Goal: Task Accomplishment & Management: Complete application form

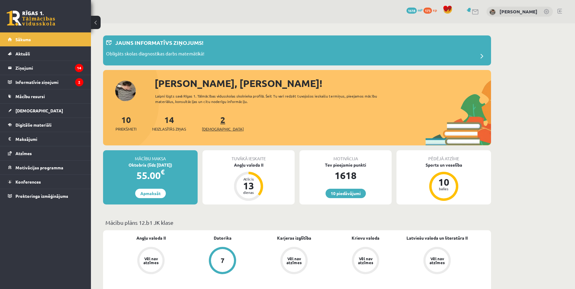
click at [220, 127] on span "[DEMOGRAPHIC_DATA]" at bounding box center [223, 129] width 42 height 6
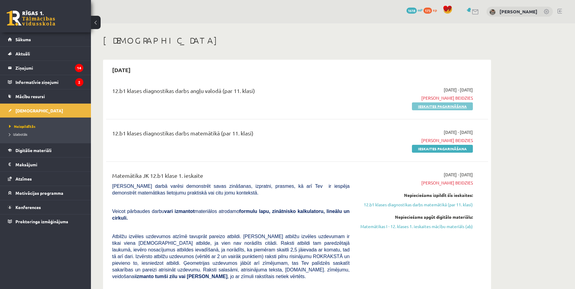
click at [430, 109] on link "Ieskaites pagarināšana" at bounding box center [442, 106] width 61 height 8
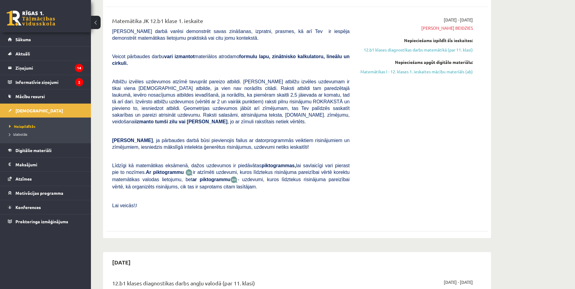
scroll to position [91, 0]
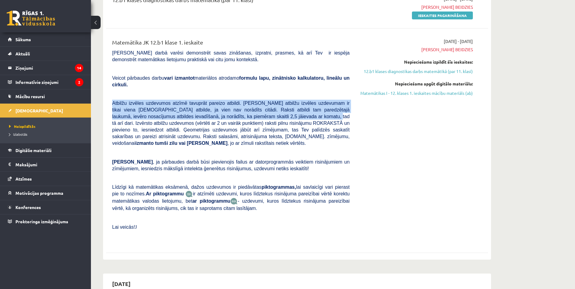
drag, startPoint x: 215, startPoint y: 95, endPoint x: 254, endPoint y: 111, distance: 42.5
click at [254, 111] on div "Matemātika JK 12.b1 klase 1. ieskaite Pārbaudes darbā varēsi demonstrēt savas z…" at bounding box center [231, 140] width 246 height 205
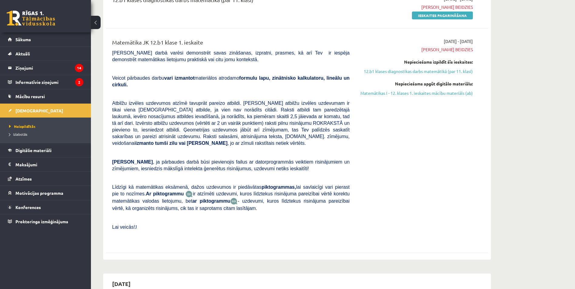
drag, startPoint x: 254, startPoint y: 111, endPoint x: 277, endPoint y: 146, distance: 41.6
click at [274, 159] on span ", ja pārbaudes darbā būsi pievienojis failus ar datorprogrammās veiktiem risinā…" at bounding box center [230, 165] width 237 height 12
click at [443, 73] on link "12.b1 klases diagnostikas darbs matemātikā (par 11. klasi)" at bounding box center [416, 71] width 114 height 6
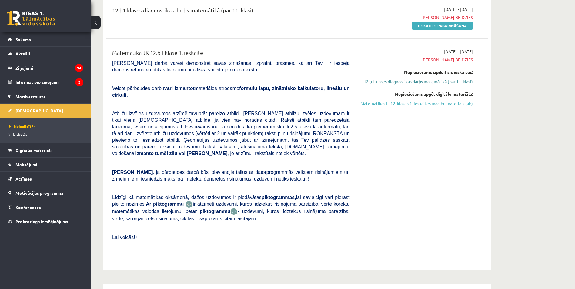
click at [440, 82] on link "12.b1 klases diagnostikas darbs matemātikā (par 11. klasi)" at bounding box center [416, 81] width 114 height 6
click at [379, 82] on link "12.b1 klases diagnostikas darbs matemātikā (par 11. klasi)" at bounding box center [416, 81] width 114 height 6
click at [460, 80] on link "12.b1 klases diagnostikas darbs matemātikā (par 11. klasi)" at bounding box center [416, 81] width 114 height 6
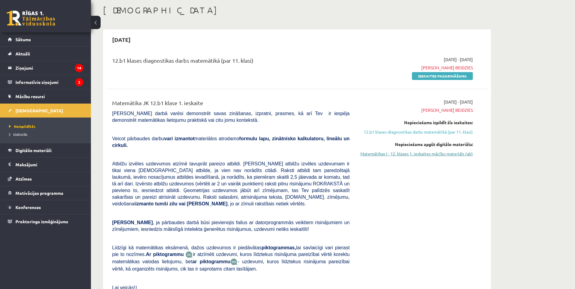
scroll to position [20, 0]
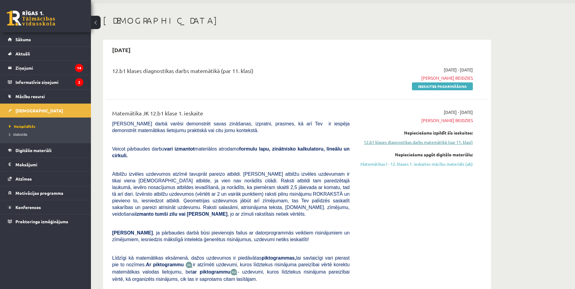
click at [454, 143] on link "12.b1 klases diagnostikas darbs matemātikā (par 11. klasi)" at bounding box center [416, 142] width 114 height 6
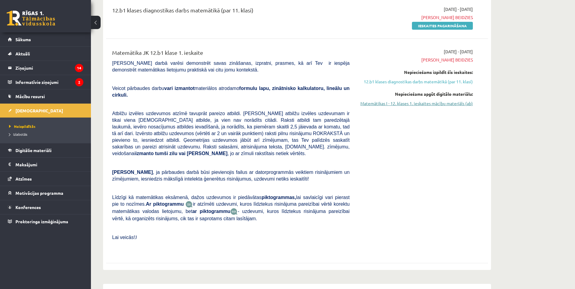
click at [458, 105] on link "Matemātikas I - 12. klases 1. ieskaites mācību materiāls (ab)" at bounding box center [416, 103] width 114 height 6
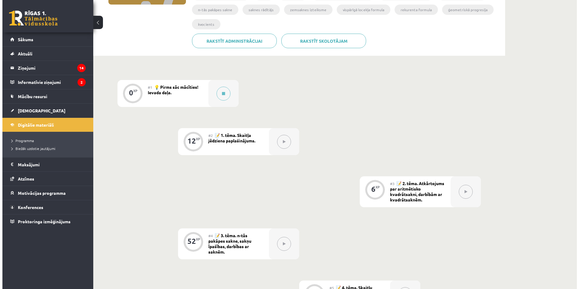
scroll to position [121, 0]
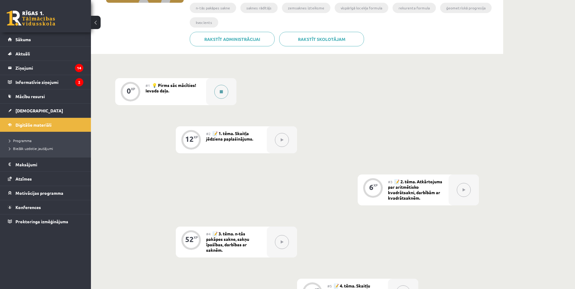
click at [220, 94] on button at bounding box center [221, 92] width 14 height 14
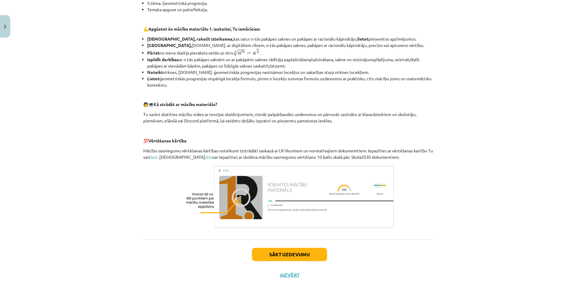
scroll to position [198, 0]
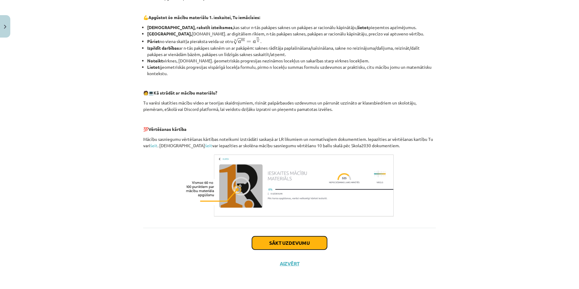
click at [280, 246] on button "Sākt uzdevumu" at bounding box center [289, 242] width 75 height 13
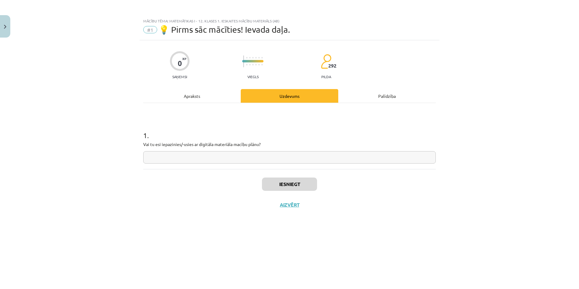
click at [268, 161] on input "text" at bounding box center [289, 157] width 293 height 12
type input "*"
type input "**"
click at [293, 181] on button "Iesniegt" at bounding box center [289, 184] width 55 height 13
click at [308, 202] on button "Nākamā nodarbība" at bounding box center [289, 209] width 59 height 14
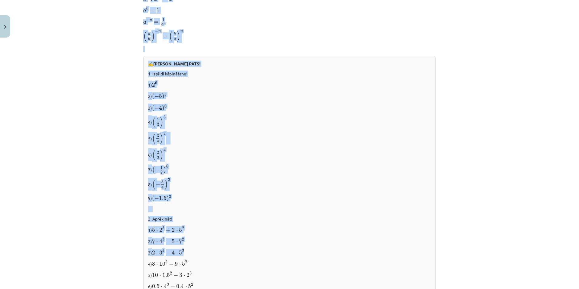
scroll to position [572, 0]
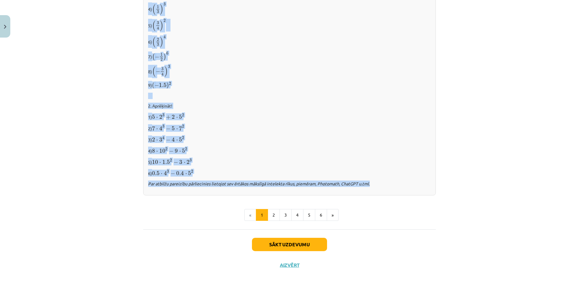
drag, startPoint x: 210, startPoint y: 126, endPoint x: 408, endPoint y: 192, distance: 208.2
copy div "Skaitļa jēdziena paplašinājums 📌 Piezīme. Jūs varat apgūt mācību materiālu plat…"
click at [412, 161] on p "5) 10 ⋅ 1.5 2 − 3 ⋅ 2 3 10 ⋅ 1.5 2 − 3 ⋅ 2 3" at bounding box center [289, 162] width 283 height 8
click at [383, 145] on div "✍️ RISINI PATS! 1. Izpildi kāpināšanu! 1) 2 6 2 6 2) ( − 5 ) 3 ( − 5 ) 3 3) ( −…" at bounding box center [289, 69] width 293 height 253
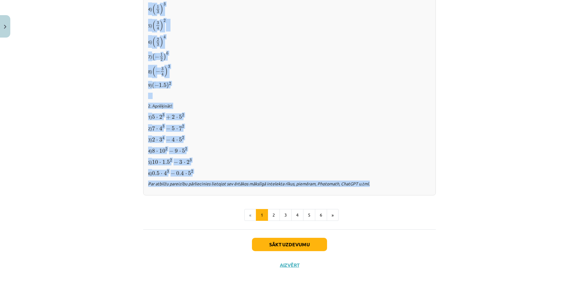
click at [276, 104] on p "2. Aprēķināt!" at bounding box center [289, 106] width 283 height 6
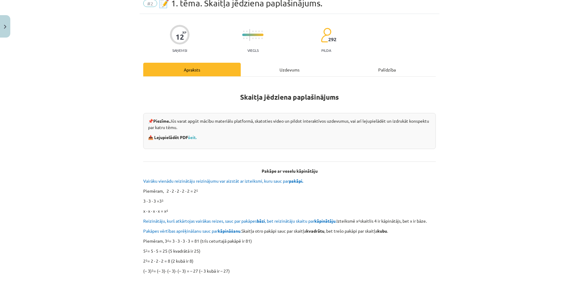
scroll to position [0, 0]
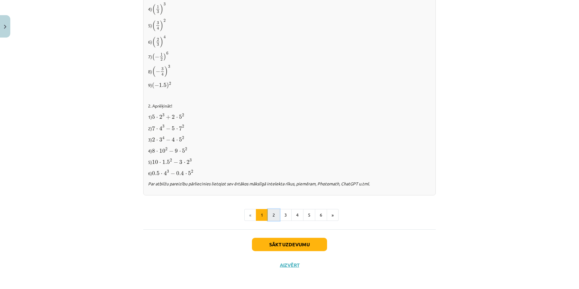
click at [271, 216] on button "2" at bounding box center [274, 215] width 12 height 12
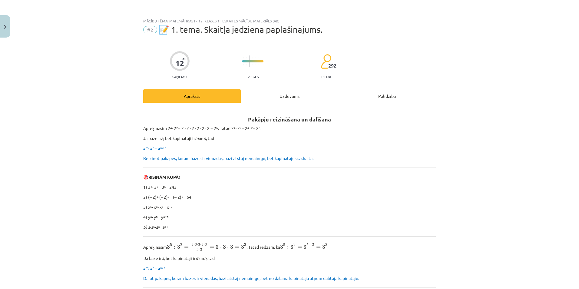
drag, startPoint x: 139, startPoint y: 129, endPoint x: 278, endPoint y: 139, distance: 139.8
drag, startPoint x: 278, startPoint y: 139, endPoint x: 260, endPoint y: 146, distance: 19.0
click at [269, 149] on p "a m ∙ a n = a m+n" at bounding box center [289, 148] width 293 height 6
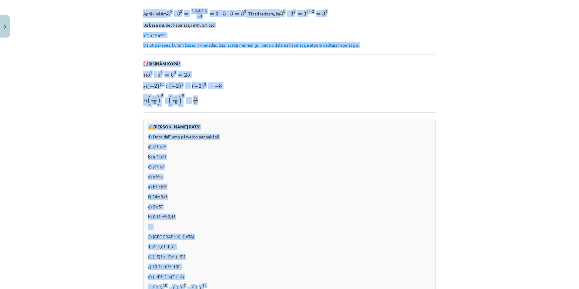
scroll to position [354, 0]
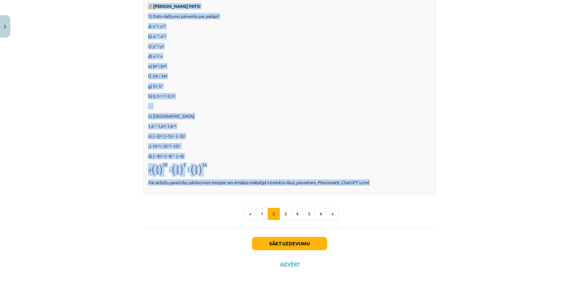
drag, startPoint x: 264, startPoint y: 122, endPoint x: 389, endPoint y: 185, distance: 140.2
copy div "Pakāpju reizināšana un dalīšana Aprēķināsim 2 4 ∙ 2 2 = 2 ∙ 2 ∙ 2 ∙ 2 ∙ 2 ∙ 2 =…"
click at [280, 212] on button "3" at bounding box center [286, 214] width 12 height 12
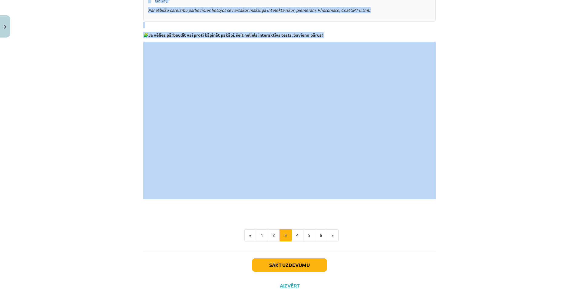
scroll to position [477, 0]
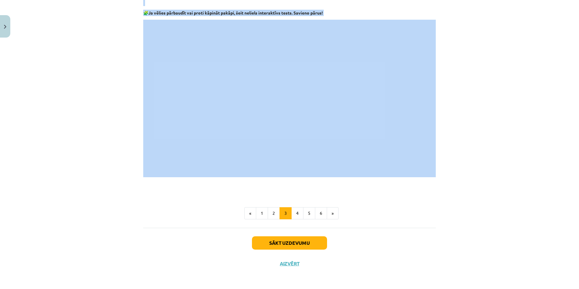
drag, startPoint x: 149, startPoint y: 85, endPoint x: 356, endPoint y: 12, distance: 219.3
copy div "Aprēķināsim (2 3 ) 2 . Izmantojot pakāpes definīciju un tad pakāpju reizināšanu…"
click at [299, 211] on button "4" at bounding box center [298, 213] width 12 height 12
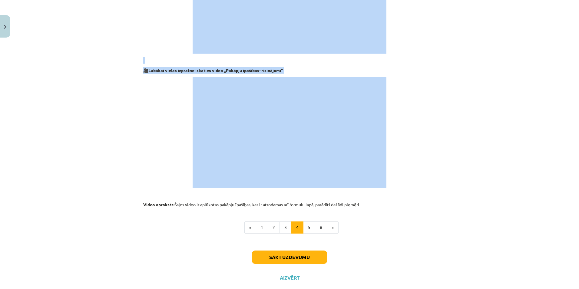
scroll to position [570, 0]
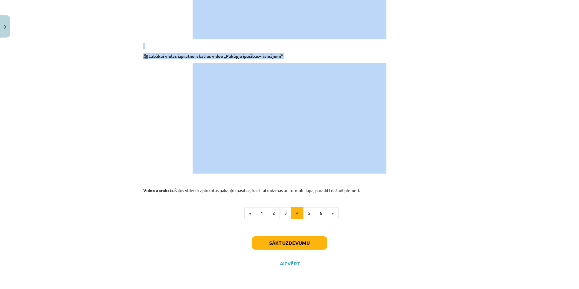
drag, startPoint x: 264, startPoint y: 119, endPoint x: 376, endPoint y: 191, distance: 133.8
copy div "Reizinājuma un dalījuma kāpināšana Kāpināsim reizinājumu, izmantojot matemātisk…"
click at [304, 211] on button "5" at bounding box center [309, 213] width 12 height 12
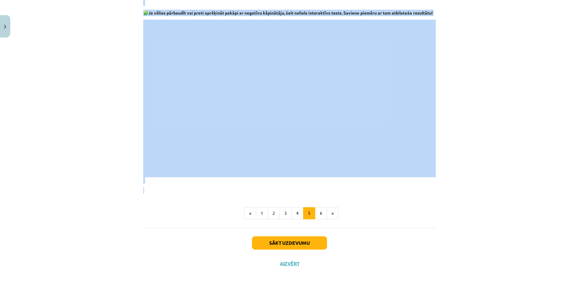
scroll to position [653, 0]
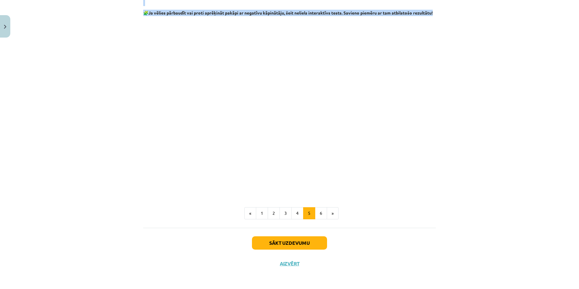
drag, startPoint x: 247, startPoint y: 119, endPoint x: 419, endPoint y: 10, distance: 203.2
copy div "Pakāpes ar veselu negatīvu kāpinātāju Izpildīsim sekojošu darbību 2 3 : 2 5 = 2…"
click at [323, 213] on button "6" at bounding box center [321, 213] width 12 height 12
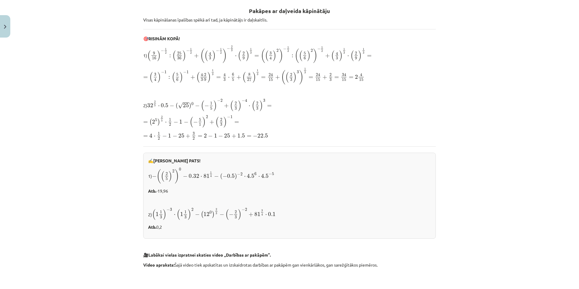
scroll to position [0, 0]
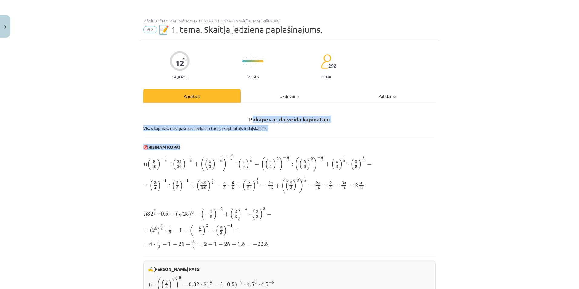
drag, startPoint x: 250, startPoint y: 115, endPoint x: 379, endPoint y: 140, distance: 132.1
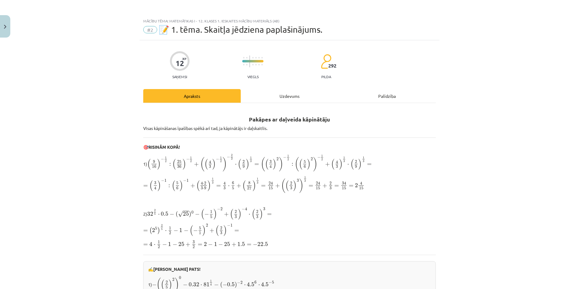
drag, startPoint x: 379, startPoint y: 140, endPoint x: 213, endPoint y: 116, distance: 168.1
click at [213, 116] on h2 "Pakāpes ar daļveida kāpinātāju" at bounding box center [289, 116] width 293 height 15
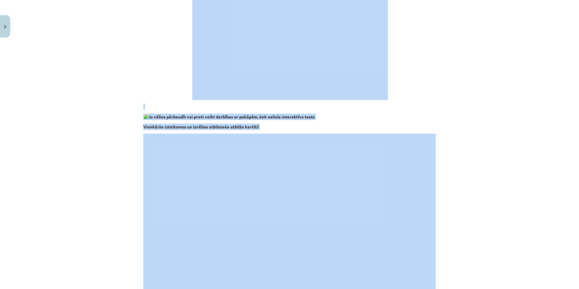
scroll to position [394, 0]
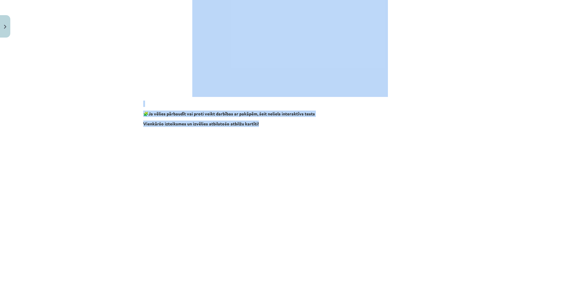
drag, startPoint x: 253, startPoint y: 120, endPoint x: 410, endPoint y: 126, distance: 157.4
click at [410, 126] on div "Pakāpes ar daļveida kāpinātāju Visas kāpināšanas īpašības spēkā arī tad, ja kāp…" at bounding box center [289, 14] width 293 height 600
copy div "Pakāpes ar daļveida kāpinātāju Visas kāpināšanas īpašības spēkā arī tad, ja kāp…"
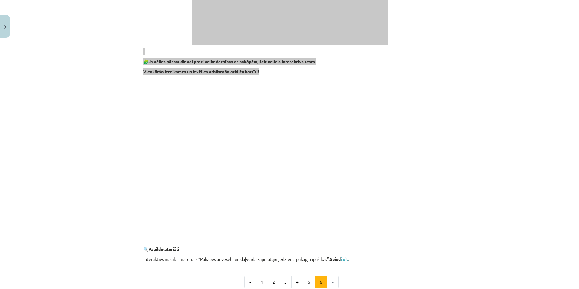
scroll to position [515, 0]
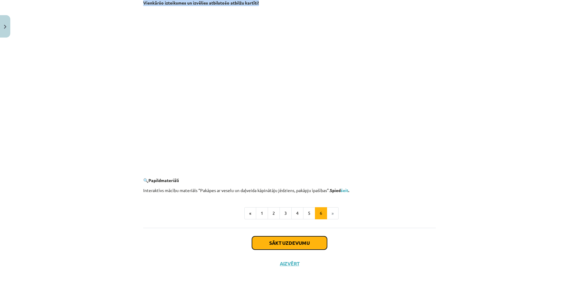
click at [322, 239] on button "Sākt uzdevumu" at bounding box center [289, 242] width 75 height 13
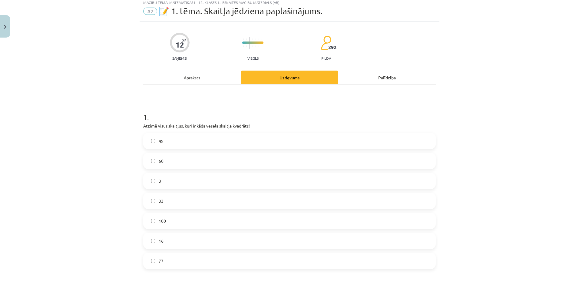
scroll to position [15, 0]
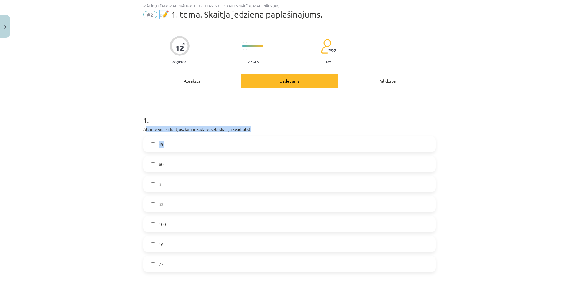
drag, startPoint x: 144, startPoint y: 129, endPoint x: 292, endPoint y: 138, distance: 148.5
click at [293, 138] on div "1 . Atzīmē visus skaitļus, kuri ir kāda vesela skaitļa kvadrāts! 49 60 3 33 100…" at bounding box center [289, 188] width 293 height 167
drag, startPoint x: 292, startPoint y: 138, endPoint x: 214, endPoint y: 107, distance: 84.3
click at [213, 107] on h1 "1 ." at bounding box center [289, 114] width 293 height 19
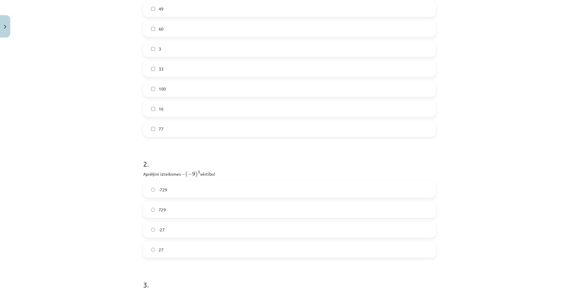
scroll to position [262, 0]
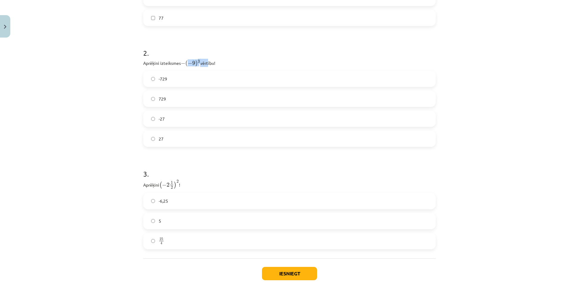
drag, startPoint x: 187, startPoint y: 60, endPoint x: 205, endPoint y: 61, distance: 18.5
click at [205, 61] on p "Aprēķini izteiksmes − ( − 9 ) 3 − ( − 9 ) 3 vērtību!" at bounding box center [289, 63] width 293 height 8
drag, startPoint x: 205, startPoint y: 61, endPoint x: 273, endPoint y: 57, distance: 67.7
click at [273, 57] on div "2 . Aprēķini izteiksmes − ( − 9 ) 3 − ( − 9 ) 3 vērtību! -729 729 -27 27" at bounding box center [289, 92] width 293 height 109
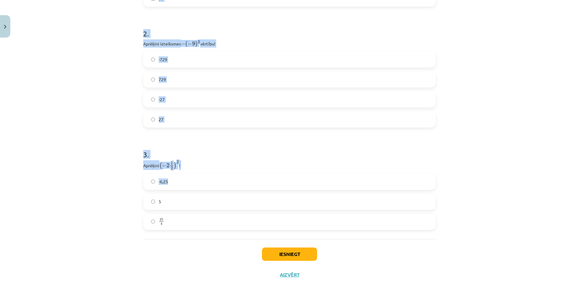
scroll to position [292, 0]
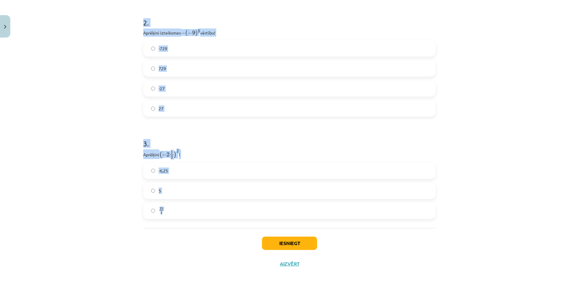
drag, startPoint x: 173, startPoint y: 139, endPoint x: 297, endPoint y: 219, distance: 147.3
click at [297, 219] on div "Mācību tēma: Matemātikas i - 12. klases 1. ieskaites mācību materiāls (ab) #2 📝…" at bounding box center [289, 144] width 579 height 289
copy form "1 . Atzīmē visus skaitļus, kuri ir kāda vesela skaitļa kvadrāts! 49 60 3 33 100…"
click at [520, 116] on div "Mācību tēma: Matemātikas i - 12. klases 1. ieskaites mācību materiāls (ab) #2 📝…" at bounding box center [289, 144] width 579 height 289
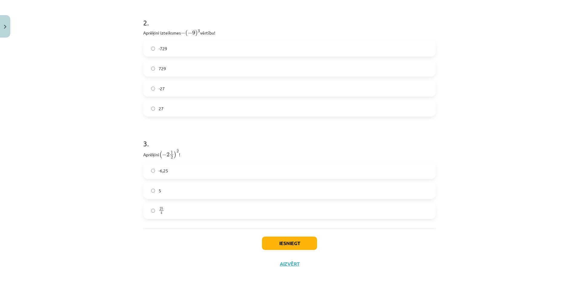
click at [189, 168] on label "-6,25" at bounding box center [290, 170] width 292 height 15
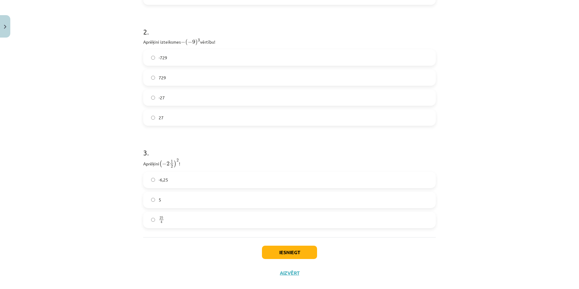
scroll to position [262, 0]
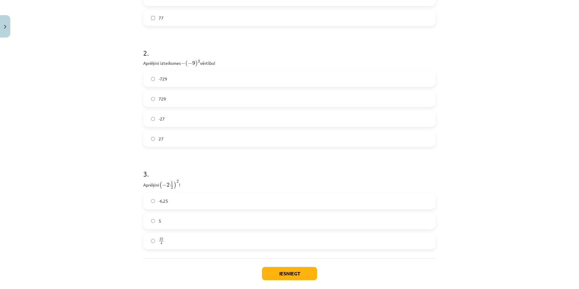
click at [192, 98] on label "729" at bounding box center [290, 98] width 292 height 15
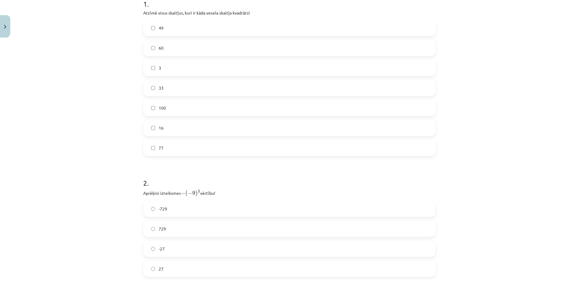
scroll to position [110, 0]
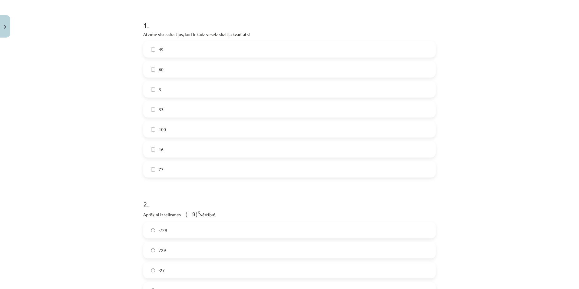
click at [213, 50] on label "49" at bounding box center [290, 49] width 292 height 15
click at [159, 149] on span "16" at bounding box center [161, 149] width 5 height 6
click at [164, 126] on label "100" at bounding box center [290, 129] width 292 height 15
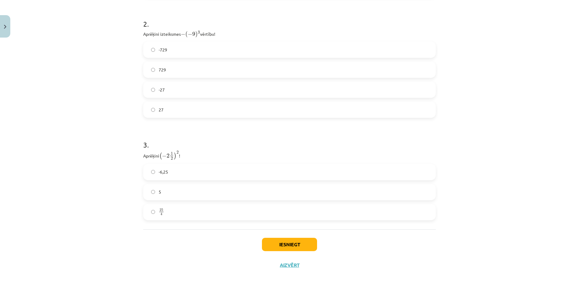
scroll to position [292, 0]
click at [289, 239] on button "Iesniegt" at bounding box center [289, 243] width 55 height 13
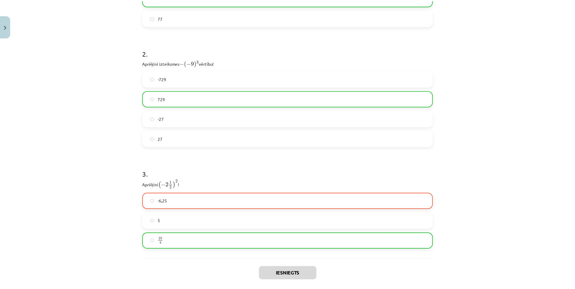
scroll to position [311, 0]
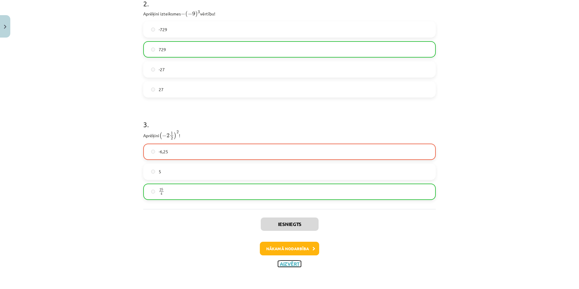
click at [292, 261] on button "Aizvērt" at bounding box center [289, 264] width 23 height 6
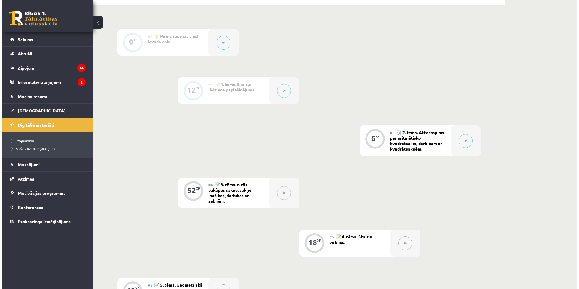
scroll to position [273, 0]
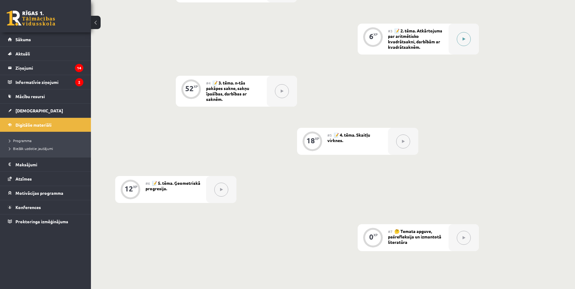
click at [466, 36] on button at bounding box center [464, 39] width 14 height 14
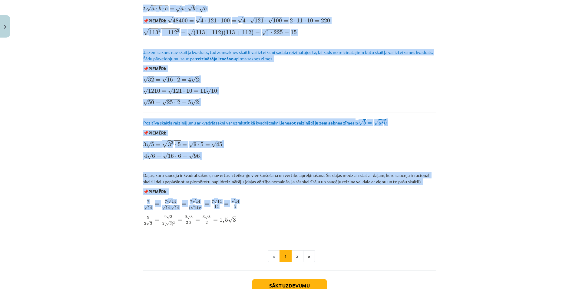
scroll to position [660, 0]
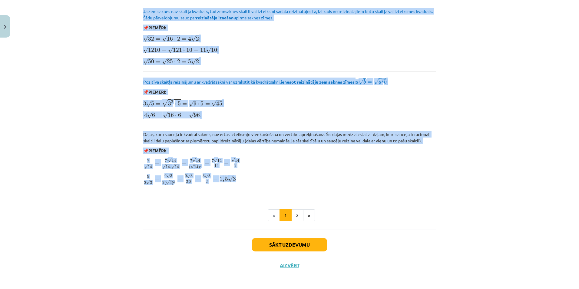
drag, startPoint x: 169, startPoint y: 130, endPoint x: 443, endPoint y: 182, distance: 279.3
click at [443, 182] on div "Mācību tēma: Matemātikas i - 12. klases 1. ieskaites mācību materiāls (ab) #3 📝…" at bounding box center [289, 144] width 579 height 289
copy div "Atkārtojums par aritmētisko kvadrātsakni, darbībām ar kvadrātsaknēm 📌 Piezīme. …"
click at [297, 216] on button "2" at bounding box center [298, 215] width 12 height 12
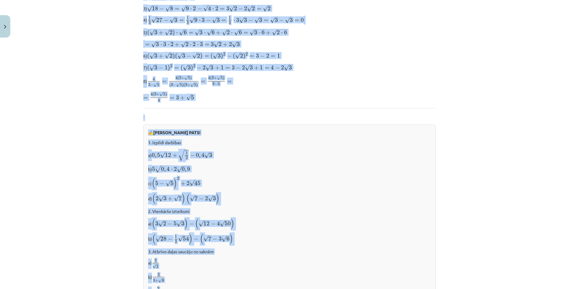
scroll to position [331, 0]
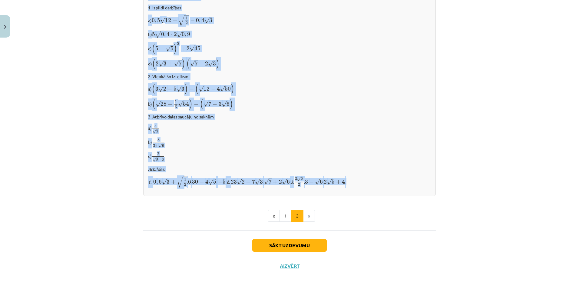
drag, startPoint x: 246, startPoint y: 132, endPoint x: 446, endPoint y: 182, distance: 205.7
click at [446, 182] on div "Mācību tēma: Matemātikas i - 12. klases 1. ieskaites mācību materiāls (ab) #3 📝…" at bounding box center [289, 144] width 579 height 289
copy div "Darbības ar kvadrātsaknēm Savienojot divas vai vairākas kvadrātsaknes ar darbīb…"
click at [308, 241] on button "Sākt uzdevumu" at bounding box center [289, 245] width 75 height 13
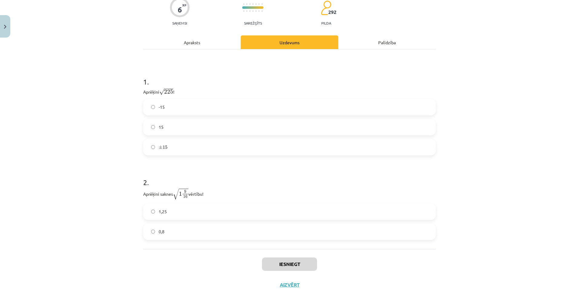
scroll to position [84, 0]
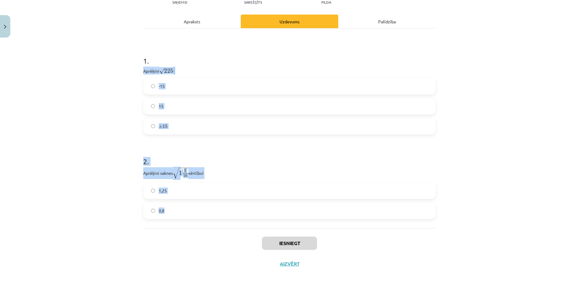
drag, startPoint x: 137, startPoint y: 67, endPoint x: 324, endPoint y: 213, distance: 237.7
click at [324, 213] on div "Mācību tēma: Matemātikas i - 12. klases 1. ieskaites mācību materiāls (ab) #3 📝…" at bounding box center [289, 144] width 579 height 289
copy form "Aprēķini √ 225 225 ! -15 15 ± 15 ± 15 2 . Aprēķini saknes √ 1 9 16 1 9 16 vērtī…"
click at [120, 62] on div "Mācību tēma: Matemātikas i - 12. klases 1. ieskaites mācību materiāls (ab) #3 📝…" at bounding box center [289, 144] width 579 height 289
click at [282, 104] on label "15" at bounding box center [290, 106] width 292 height 15
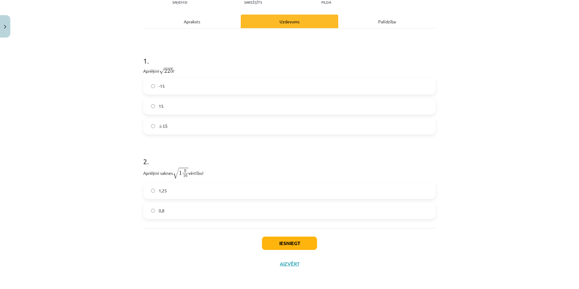
click at [199, 193] on label "1,25" at bounding box center [290, 190] width 292 height 15
click at [269, 242] on button "Iesniegt" at bounding box center [289, 243] width 55 height 13
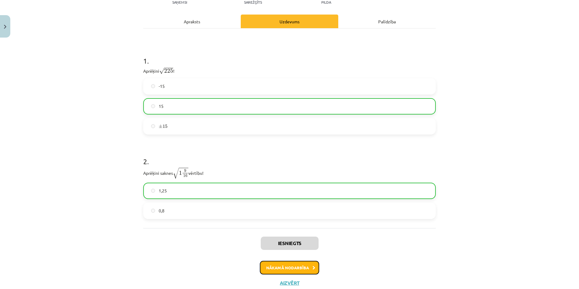
click at [281, 262] on button "Nākamā nodarbība" at bounding box center [289, 268] width 59 height 14
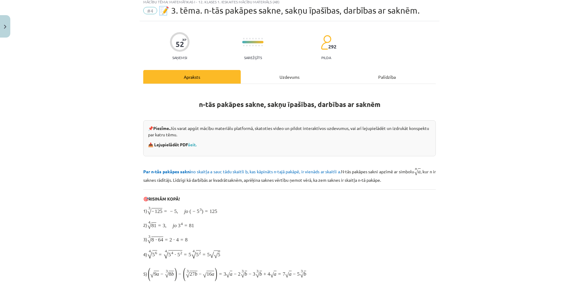
scroll to position [15, 0]
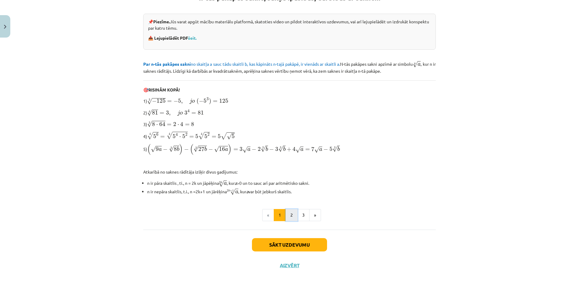
click at [292, 215] on button "2" at bounding box center [292, 215] width 12 height 12
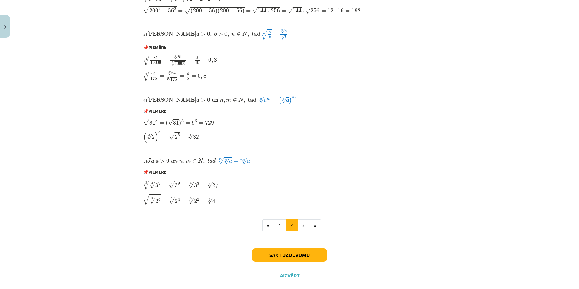
scroll to position [447, 0]
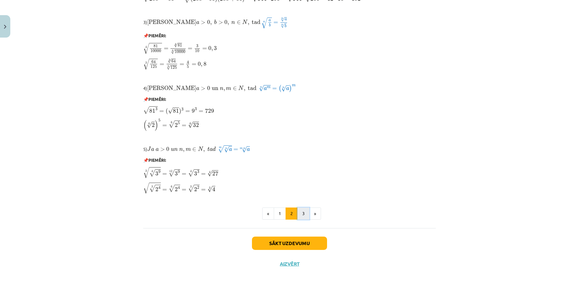
click at [301, 216] on button "3" at bounding box center [304, 214] width 12 height 12
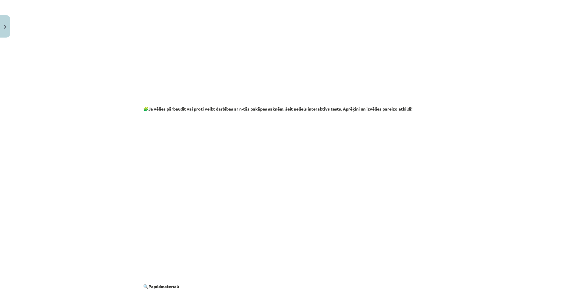
scroll to position [1033, 0]
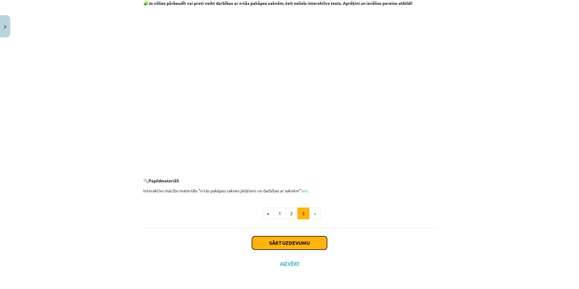
click at [305, 242] on button "Sākt uzdevumu" at bounding box center [289, 242] width 75 height 13
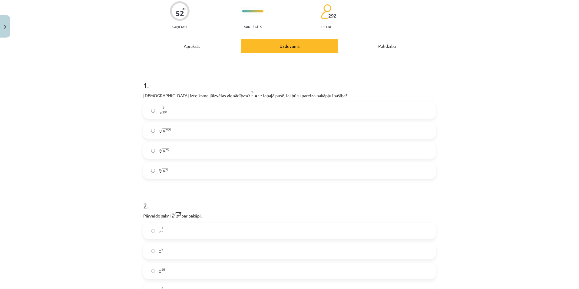
scroll to position [15, 0]
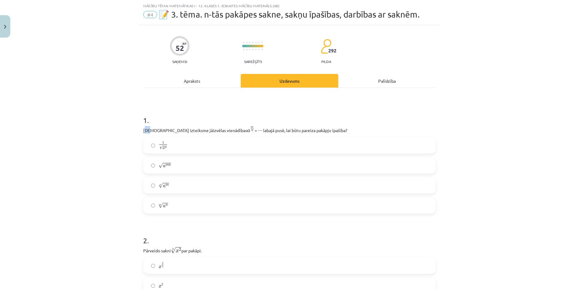
click at [148, 128] on p "Kura izteiksme jāizvēlas vienādības a m n a m n = ⋯ labajā pusē, lai būtu parei…" at bounding box center [289, 130] width 293 height 8
drag, startPoint x: 148, startPoint y: 128, endPoint x: 137, endPoint y: 130, distance: 11.1
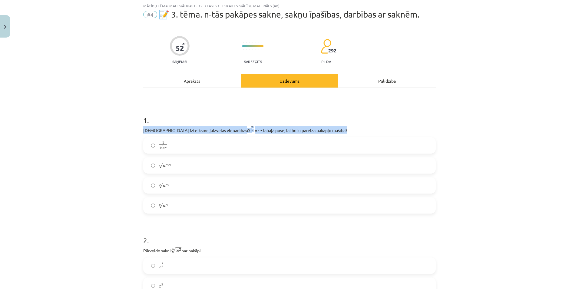
drag, startPoint x: 137, startPoint y: 130, endPoint x: 327, endPoint y: 132, distance: 190.1
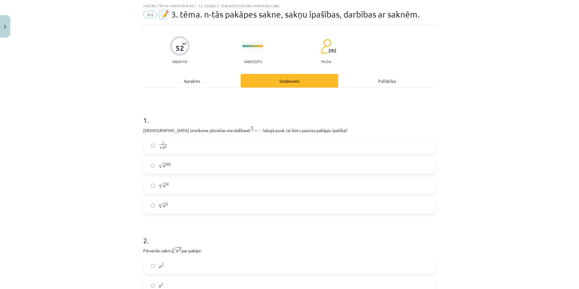
drag, startPoint x: 327, startPoint y: 132, endPoint x: 273, endPoint y: 113, distance: 57.4
click at [273, 113] on h1 "1 ." at bounding box center [289, 114] width 293 height 19
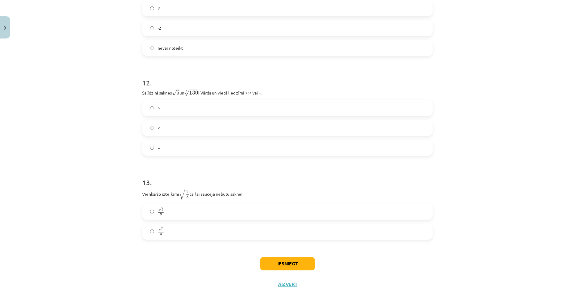
scroll to position [1287, 0]
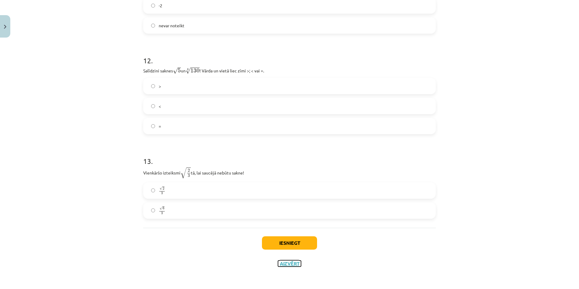
click at [286, 266] on button "Aizvērt" at bounding box center [289, 264] width 23 height 6
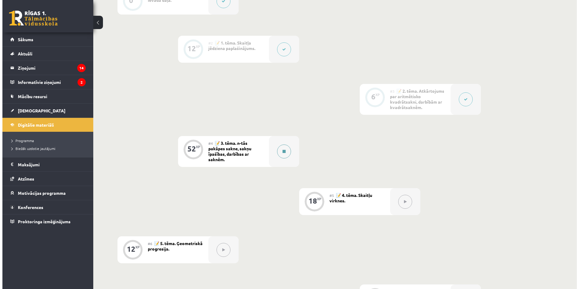
scroll to position [212, 0]
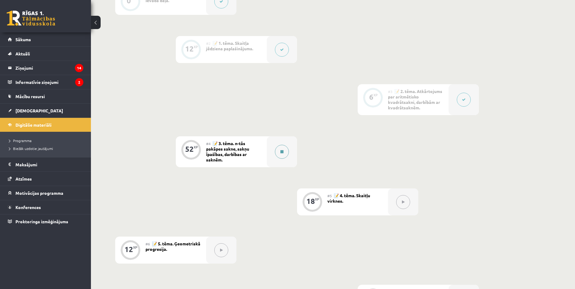
click at [273, 153] on div at bounding box center [282, 151] width 30 height 31
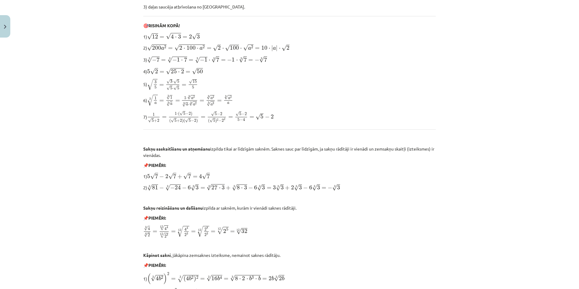
scroll to position [0, 0]
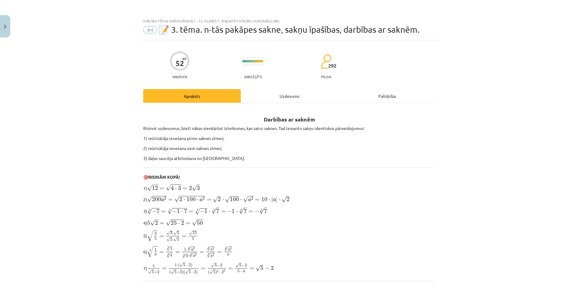
click at [279, 101] on div "Uzdevums" at bounding box center [290, 96] width 98 height 14
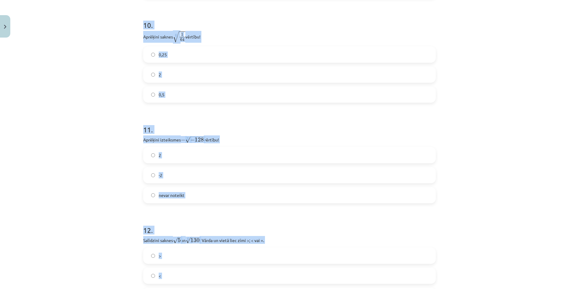
scroll to position [1287, 0]
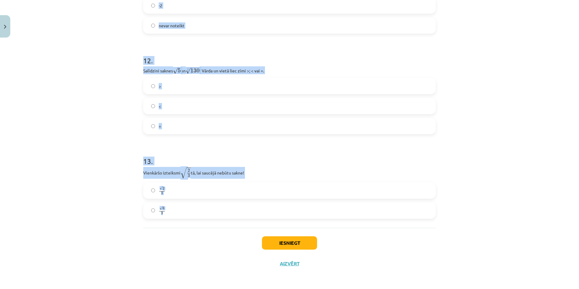
drag, startPoint x: 140, startPoint y: 127, endPoint x: 396, endPoint y: 203, distance: 266.5
click at [396, 203] on div "Mācību tēma: Matemātikas i - 12. klases 1. ieskaites mācību materiāls (ab) #4 📝…" at bounding box center [289, 144] width 579 height 289
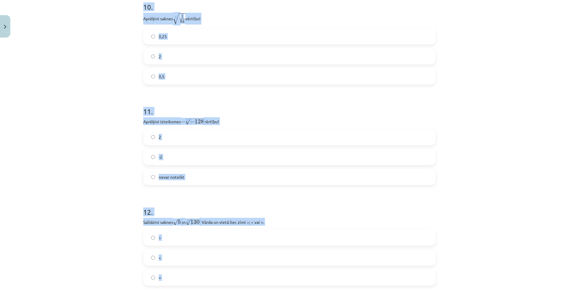
click at [482, 139] on div "Mācību tēma: Matemātikas i - 12. klases 1. ieskaites mācību materiāls (ab) #4 📝…" at bounding box center [289, 144] width 579 height 289
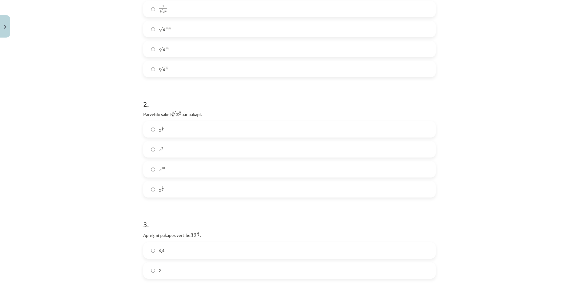
scroll to position [212, 0]
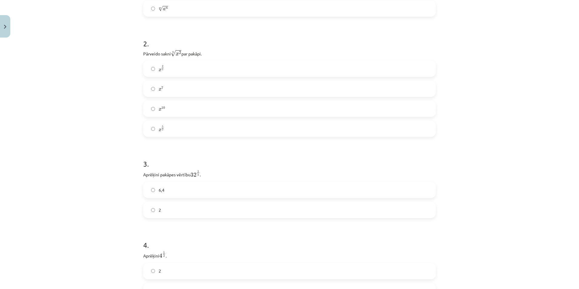
click at [227, 207] on label "2" at bounding box center [290, 209] width 292 height 15
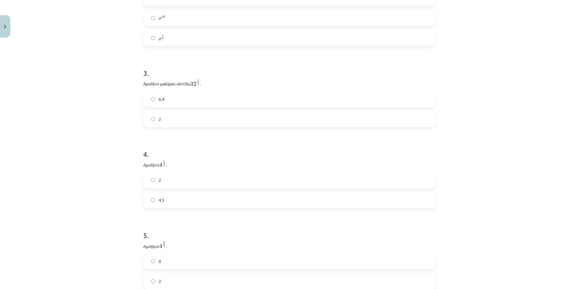
click at [215, 179] on label "2" at bounding box center [290, 180] width 292 height 15
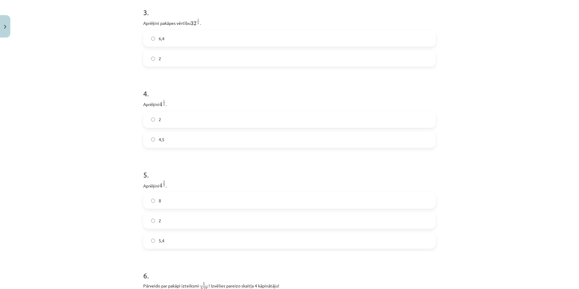
click at [202, 195] on label "8" at bounding box center [290, 200] width 292 height 15
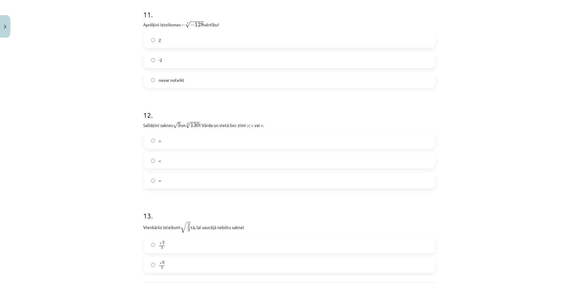
scroll to position [1287, 0]
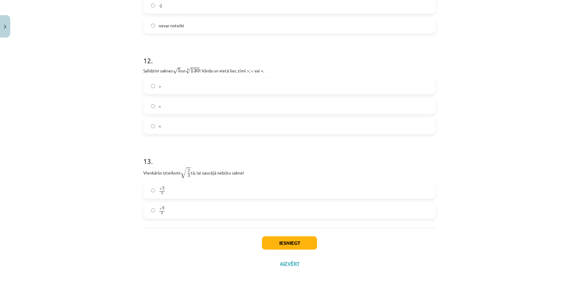
click at [397, 214] on label "√ 6 3 6 3" at bounding box center [290, 210] width 292 height 15
click at [370, 110] on label "<" at bounding box center [290, 106] width 292 height 15
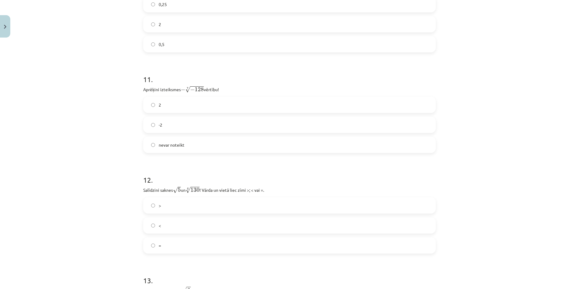
scroll to position [1166, 0]
click at [347, 108] on label "2" at bounding box center [290, 106] width 292 height 15
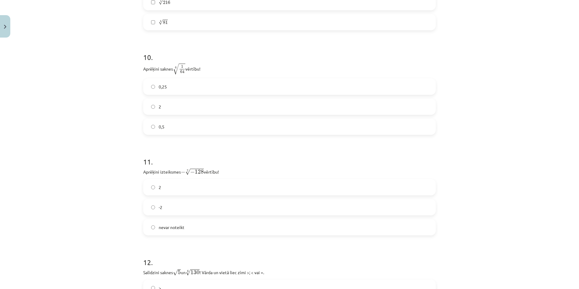
scroll to position [1075, 0]
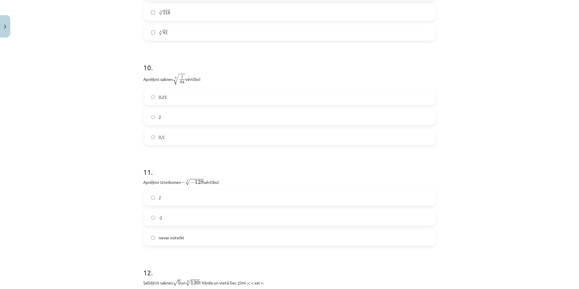
click at [301, 136] on label "0,5" at bounding box center [290, 136] width 292 height 15
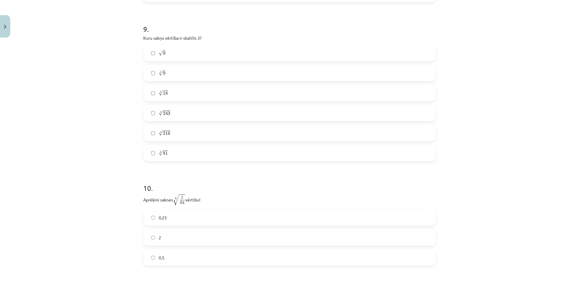
scroll to position [954, 0]
click at [223, 77] on label "3 √ 9 9 3" at bounding box center [290, 73] width 292 height 15
click at [214, 109] on label "5 √ 243 243 5" at bounding box center [290, 113] width 292 height 15
click at [202, 153] on label "4 √ 81 81 4" at bounding box center [290, 153] width 292 height 15
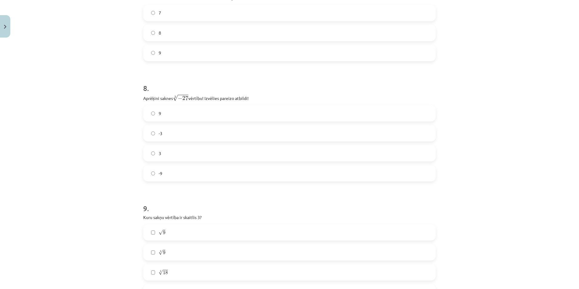
scroll to position [772, 0]
click at [210, 136] on label "-3" at bounding box center [290, 136] width 292 height 15
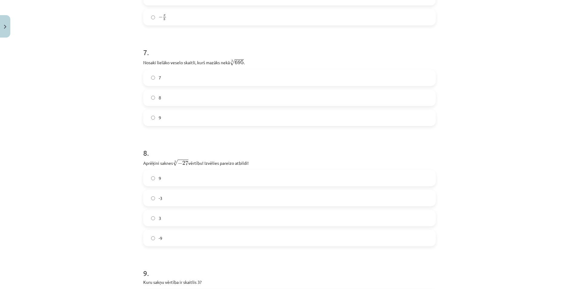
scroll to position [681, 0]
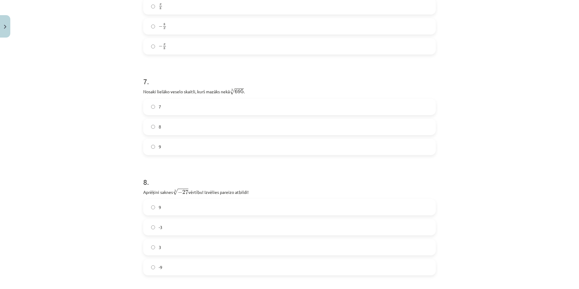
click at [246, 130] on label "8" at bounding box center [290, 126] width 292 height 15
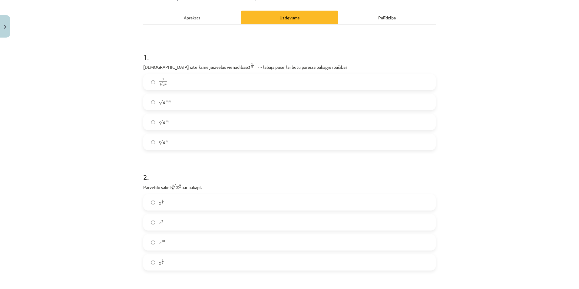
scroll to position [75, 0]
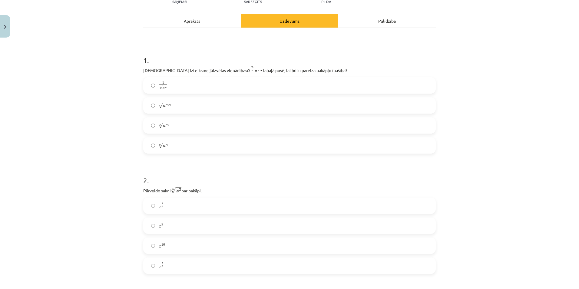
click at [249, 125] on label "n √ a m a m n" at bounding box center [290, 125] width 292 height 15
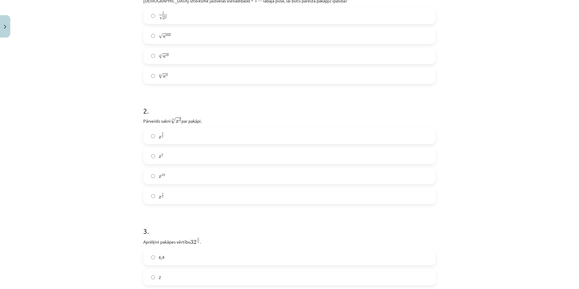
scroll to position [166, 0]
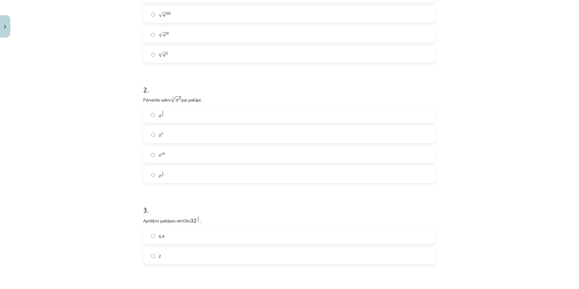
click at [213, 114] on label "x 2 5 x 2 5" at bounding box center [290, 114] width 292 height 15
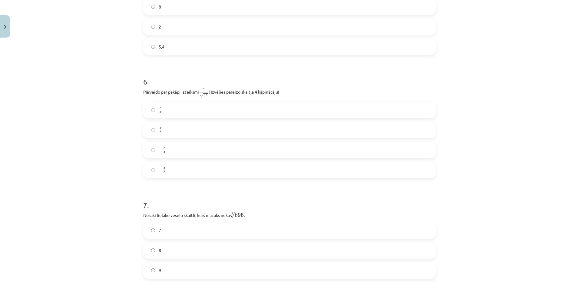
scroll to position [560, 0]
click at [199, 167] on label "− x 8 − x 8" at bounding box center [290, 167] width 292 height 15
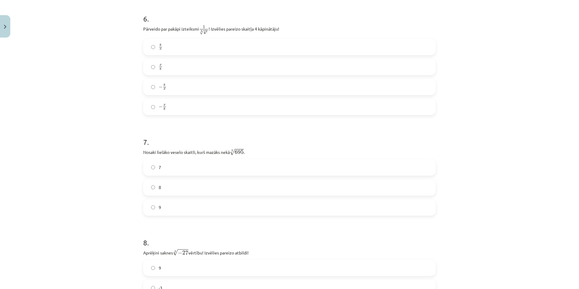
click at [216, 85] on label "− 8 x − 8 x" at bounding box center [290, 86] width 292 height 15
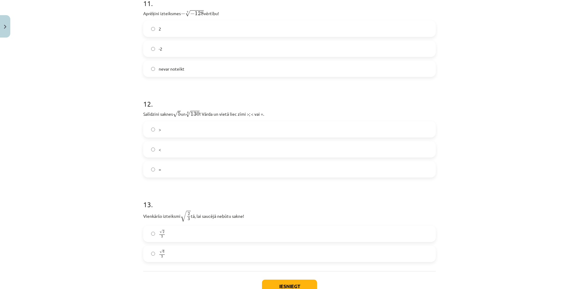
scroll to position [1287, 0]
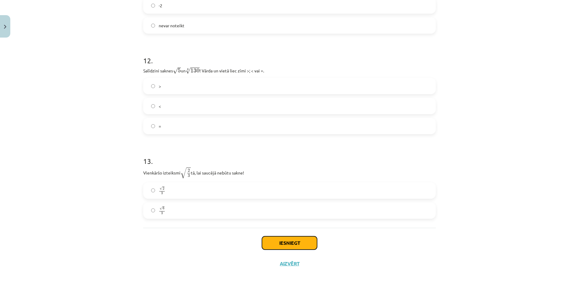
click at [286, 243] on button "Iesniegt" at bounding box center [289, 242] width 55 height 13
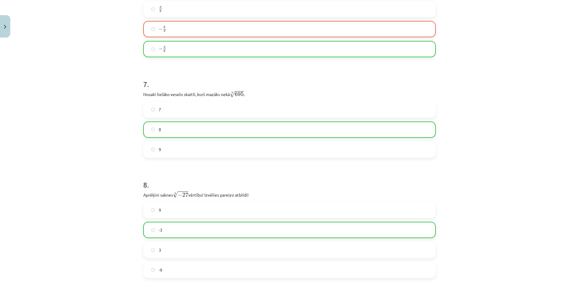
scroll to position [579, 0]
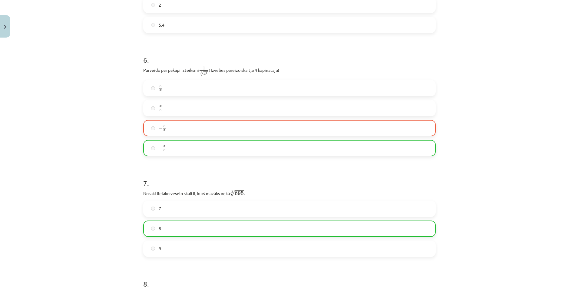
click at [257, 151] on label "− x 8 − x 8" at bounding box center [290, 148] width 292 height 15
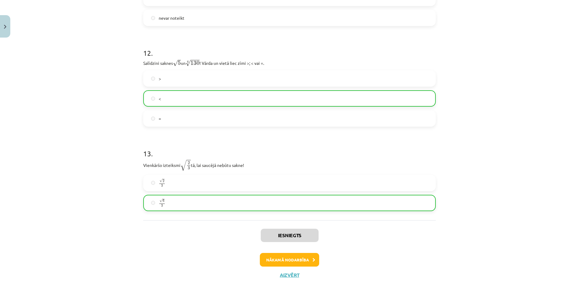
scroll to position [1307, 0]
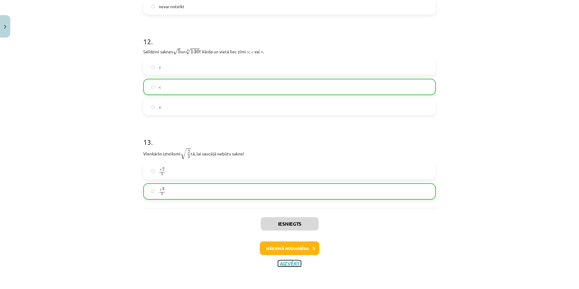
click at [291, 266] on button "Aizvērt" at bounding box center [289, 264] width 23 height 6
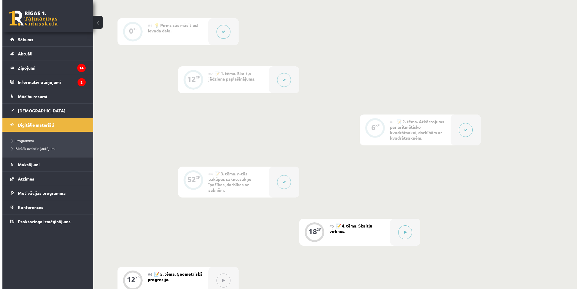
scroll to position [333, 0]
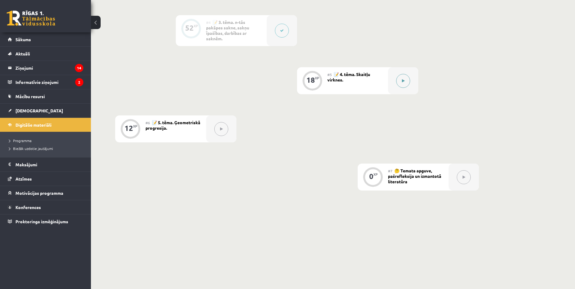
click at [398, 84] on button at bounding box center [403, 81] width 14 height 14
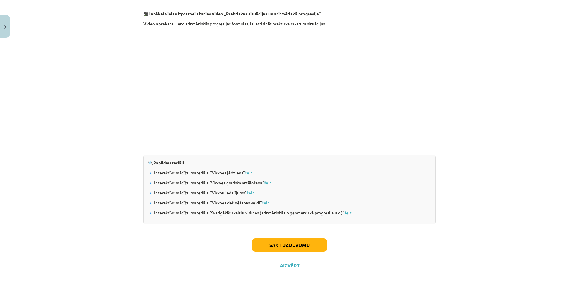
scroll to position [560, 0]
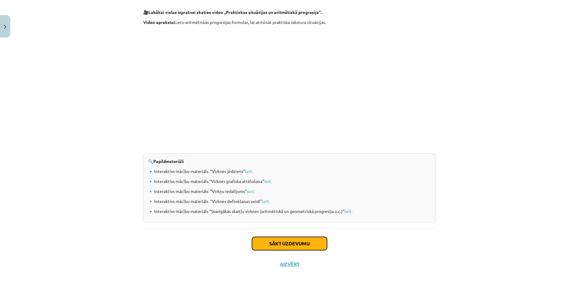
click at [280, 242] on button "Sākt uzdevumu" at bounding box center [289, 243] width 75 height 13
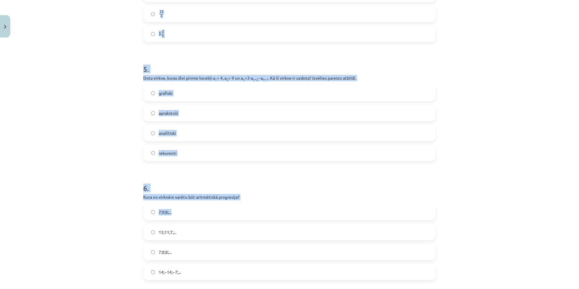
scroll to position [607, 0]
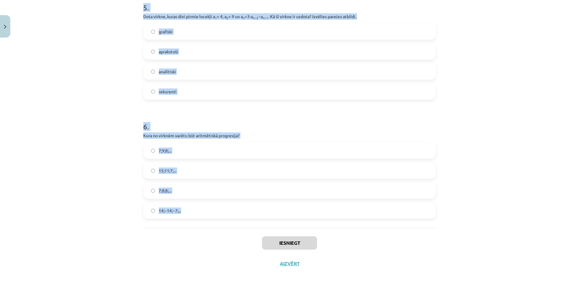
drag, startPoint x: 135, startPoint y: 128, endPoint x: 280, endPoint y: 204, distance: 164.0
click at [280, 204] on div "Mācību tēma: Matemātikas i - 12. klases 1. ieskaites mācību materiāls (ab) #5 📝…" at bounding box center [289, 144] width 579 height 289
click at [294, 264] on button "Aizvērt" at bounding box center [289, 264] width 23 height 6
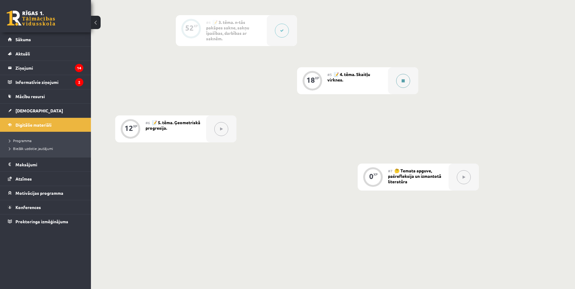
click at [406, 83] on button at bounding box center [403, 81] width 14 height 14
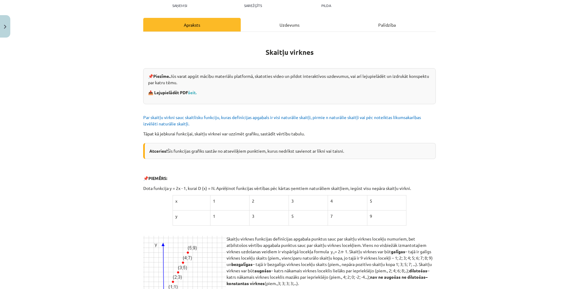
scroll to position [0, 0]
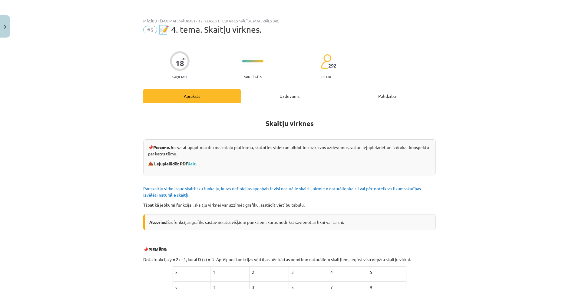
click at [305, 99] on div "Uzdevums" at bounding box center [290, 96] width 98 height 14
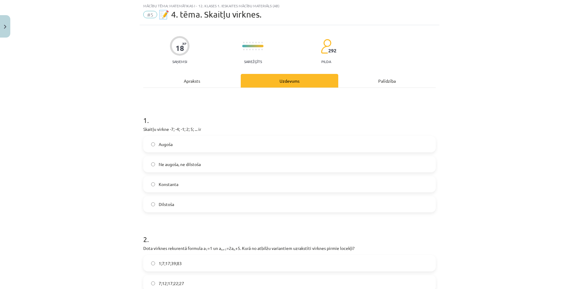
click at [348, 141] on label "Augoša" at bounding box center [290, 144] width 292 height 15
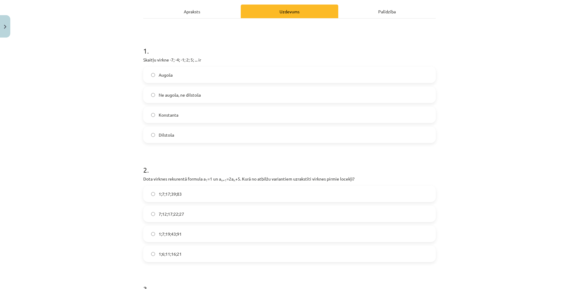
scroll to position [136, 0]
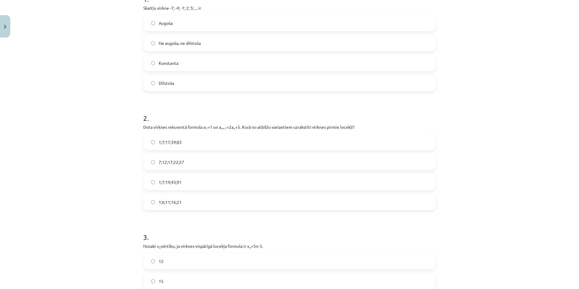
click at [478, 53] on div "Mācību tēma: Matemātikas i - 12. klases 1. ieskaites mācību materiāls (ab) #5 📝…" at bounding box center [289, 144] width 579 height 289
click at [166, 181] on span "1;7;19;43;91" at bounding box center [170, 182] width 23 height 6
click at [182, 259] on label "12" at bounding box center [290, 261] width 292 height 15
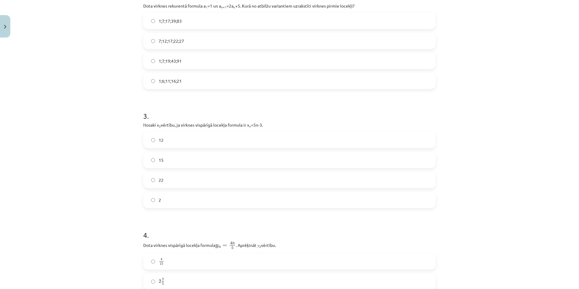
scroll to position [554, 0]
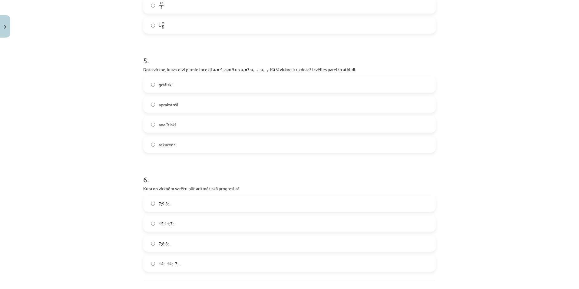
click at [249, 151] on label "rekurenti" at bounding box center [290, 144] width 292 height 15
drag, startPoint x: 177, startPoint y: 226, endPoint x: 176, endPoint y: 199, distance: 27.0
click at [177, 225] on label "15;11;7;..." at bounding box center [290, 223] width 292 height 15
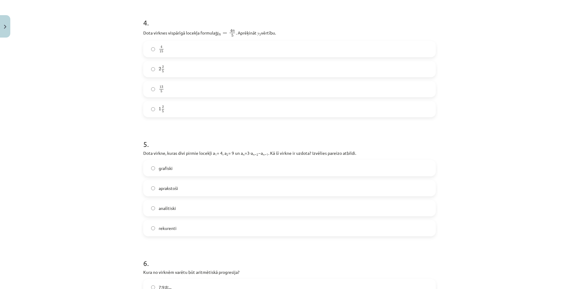
scroll to position [455, 0]
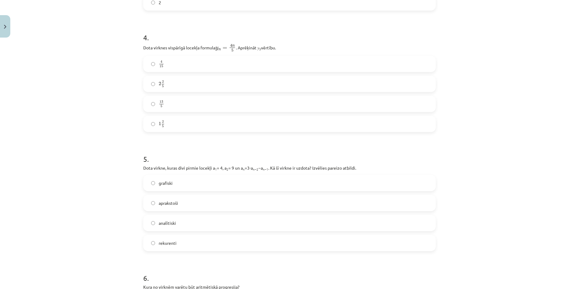
click at [248, 86] on label "2 2 5 2 2 5" at bounding box center [290, 83] width 292 height 15
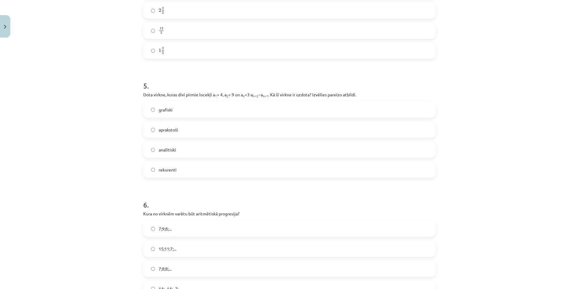
scroll to position [607, 0]
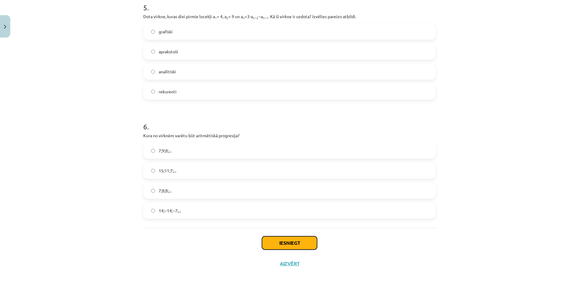
click at [292, 244] on button "Iesniegt" at bounding box center [289, 242] width 55 height 13
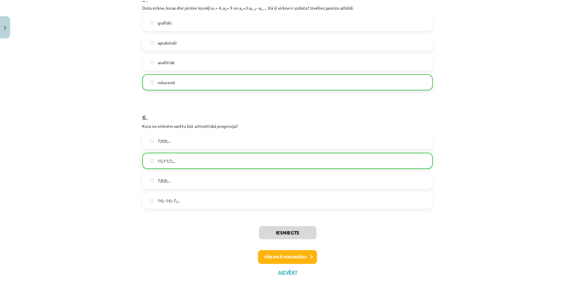
scroll to position [626, 0]
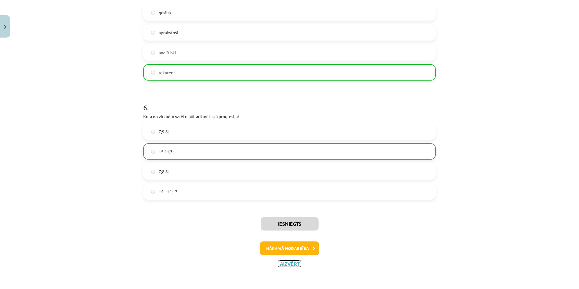
click at [288, 263] on button "Aizvērt" at bounding box center [289, 264] width 23 height 6
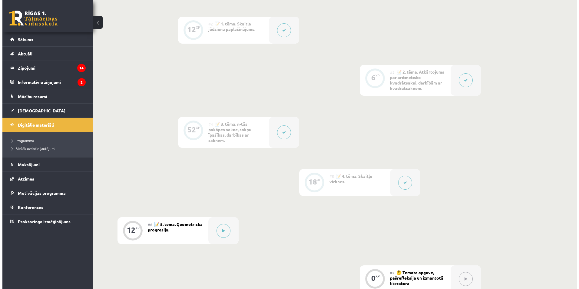
scroll to position [333, 0]
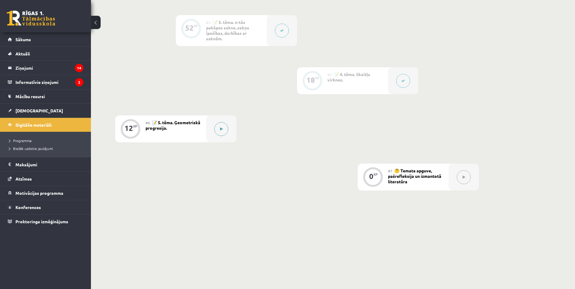
click at [227, 132] on button at bounding box center [221, 129] width 14 height 14
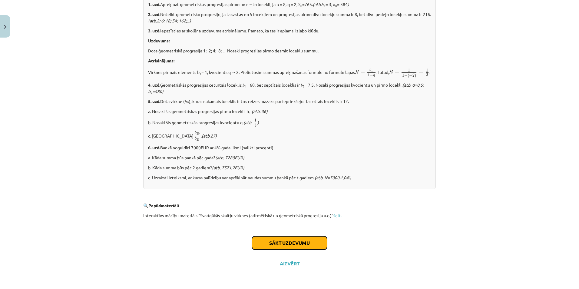
click at [289, 242] on button "Sākt uzdevumu" at bounding box center [289, 242] width 75 height 13
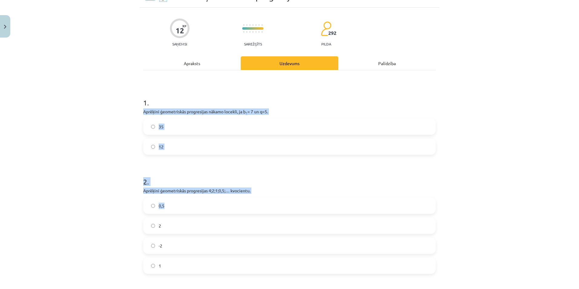
scroll to position [197, 0]
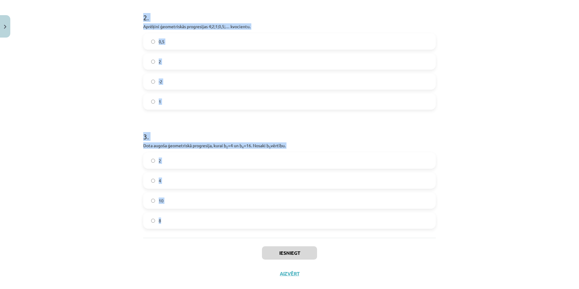
drag, startPoint x: 191, startPoint y: 128, endPoint x: 356, endPoint y: 217, distance: 187.0
click at [356, 217] on div "12 XP Saņemsi Sarežģīts 292 pilda Apraksts Uzdevums Palīdzība 1 . Aprēķini ģeom…" at bounding box center [290, 63] width 300 height 441
drag, startPoint x: 219, startPoint y: 222, endPoint x: 222, endPoint y: 221, distance: 3.3
click at [219, 222] on label "8" at bounding box center [290, 220] width 292 height 15
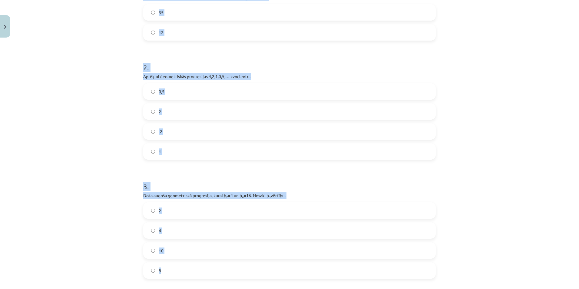
scroll to position [136, 0]
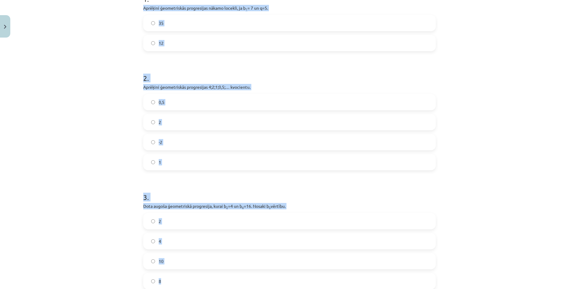
click at [464, 132] on div "Mācību tēma: Matemātikas i - 12. klases 1. ieskaites mācību materiāls (ab) #6 📝…" at bounding box center [289, 144] width 579 height 289
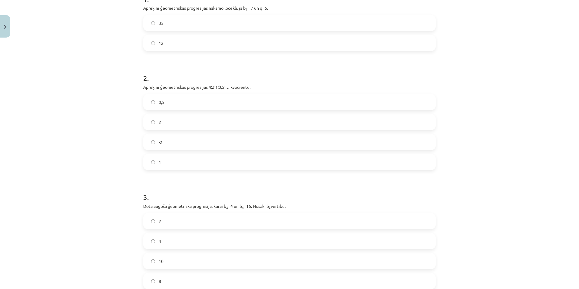
click at [201, 102] on label "0,5" at bounding box center [290, 102] width 292 height 15
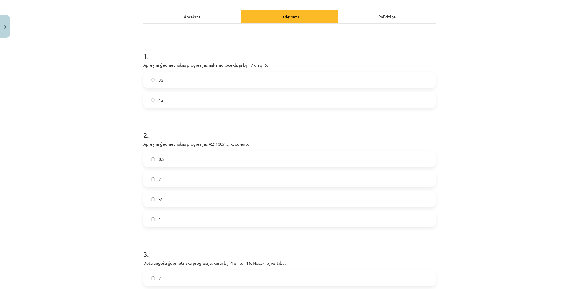
scroll to position [45, 0]
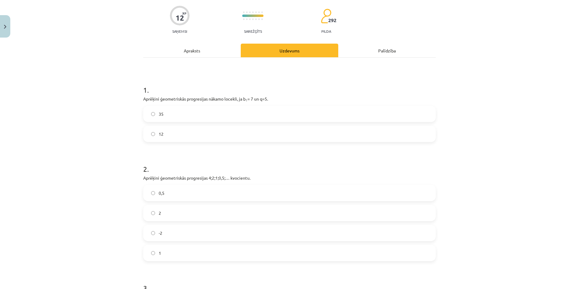
click at [293, 110] on label "35" at bounding box center [290, 113] width 292 height 15
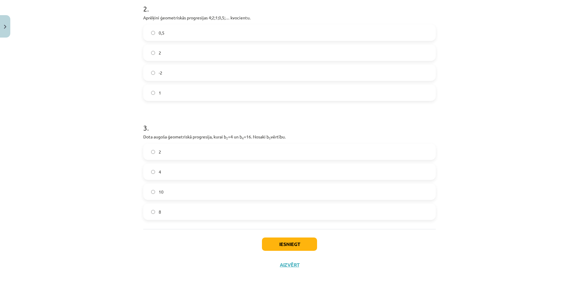
scroll to position [207, 0]
click at [295, 242] on button "Iesniegt" at bounding box center [289, 242] width 55 height 13
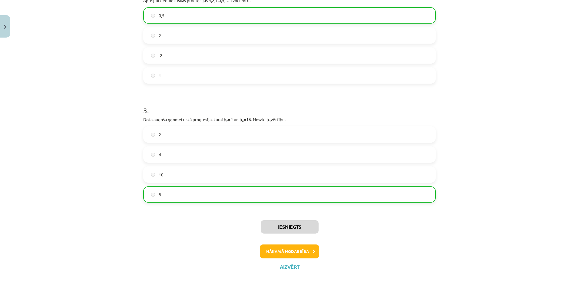
scroll to position [226, 0]
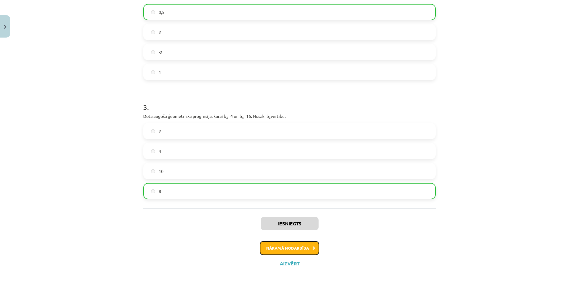
click at [315, 245] on button "Nākamā nodarbība" at bounding box center [289, 248] width 59 height 14
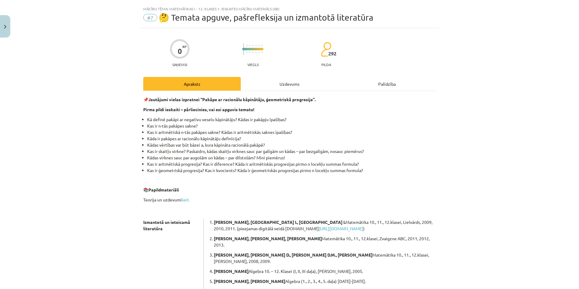
scroll to position [0, 0]
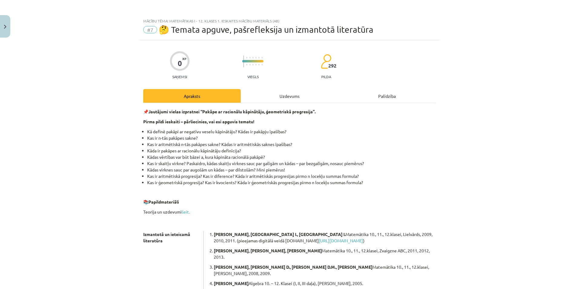
click at [288, 95] on div "Uzdevums" at bounding box center [290, 96] width 98 height 14
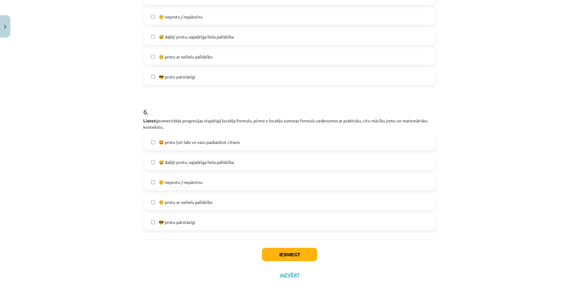
scroll to position [739, 0]
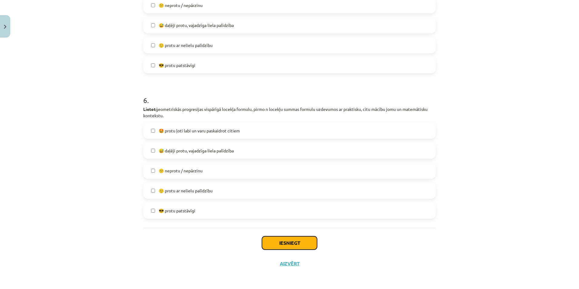
click at [290, 242] on button "Iesniegt" at bounding box center [289, 242] width 55 height 13
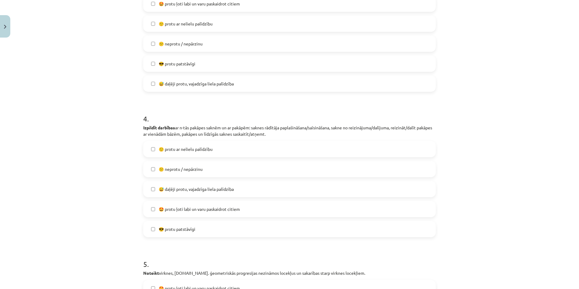
scroll to position [333, 0]
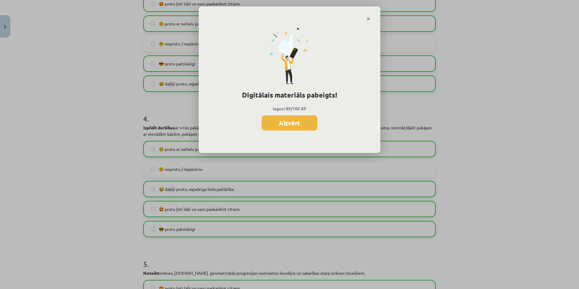
click at [276, 113] on div "Digitālais materiāls pabeigts! Ieguvi 89/100 XP Aizvērt" at bounding box center [290, 87] width 182 height 132
click at [279, 121] on button "Aizvērt" at bounding box center [290, 122] width 56 height 15
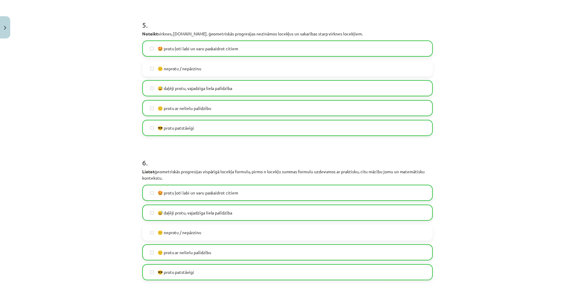
scroll to position [739, 0]
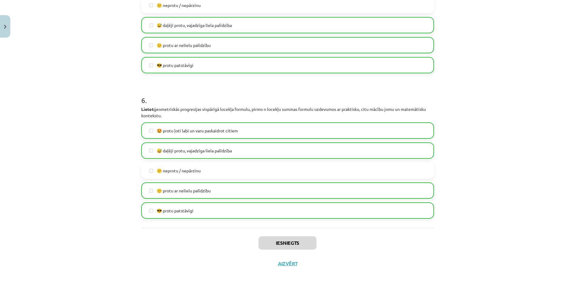
click at [287, 266] on div "Iesniegts Aizvērt" at bounding box center [287, 249] width 293 height 42
click at [287, 263] on button "Aizvērt" at bounding box center [287, 264] width 23 height 6
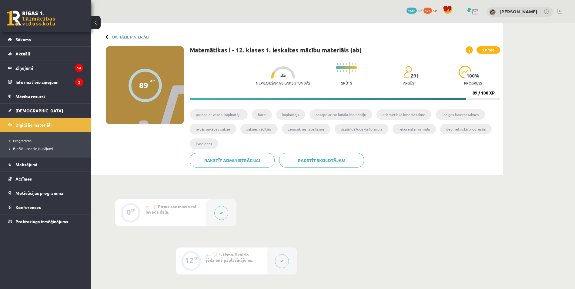
click at [121, 35] on link "Digitālie materiāli" at bounding box center [130, 37] width 37 height 5
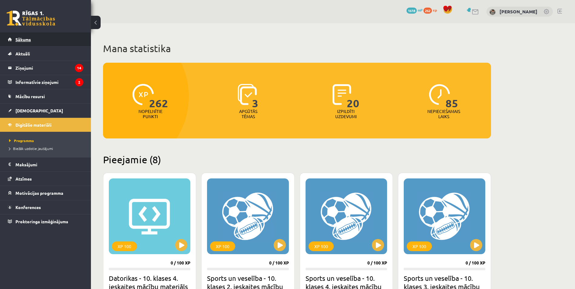
click at [59, 40] on link "Sākums" at bounding box center [45, 39] width 75 height 14
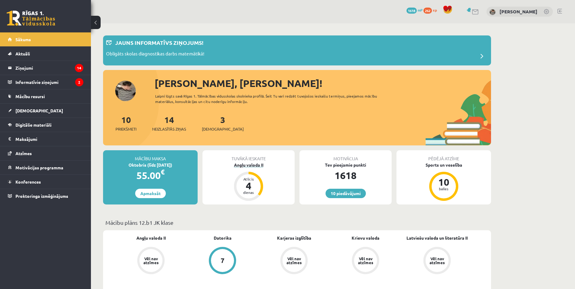
click at [252, 166] on div "Angļu valoda II" at bounding box center [248, 165] width 92 height 6
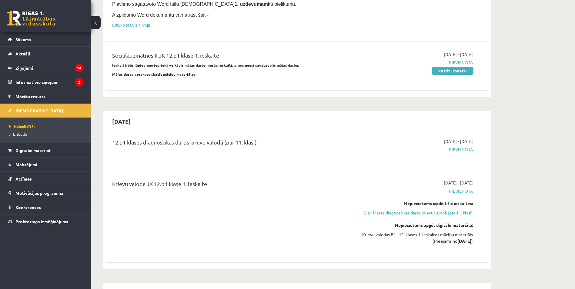
scroll to position [394, 0]
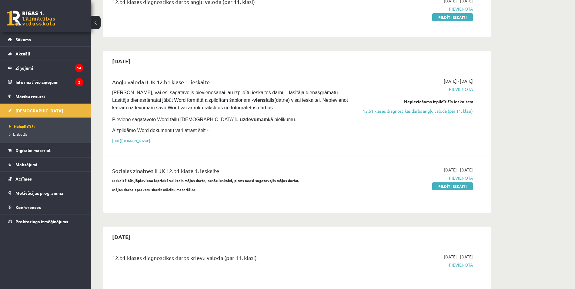
drag, startPoint x: 192, startPoint y: 156, endPoint x: 245, endPoint y: 156, distance: 53.3
click at [245, 167] on div "Sociālās zinātnes II JK 12.b1 klase 1. ieskaite" at bounding box center [230, 172] width 237 height 11
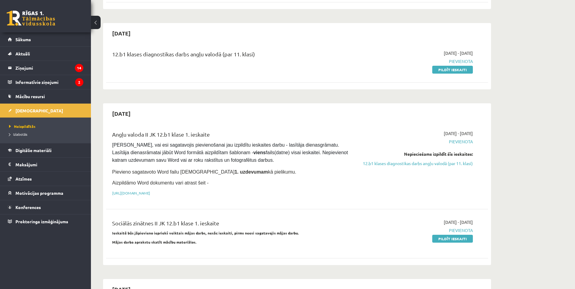
scroll to position [333, 0]
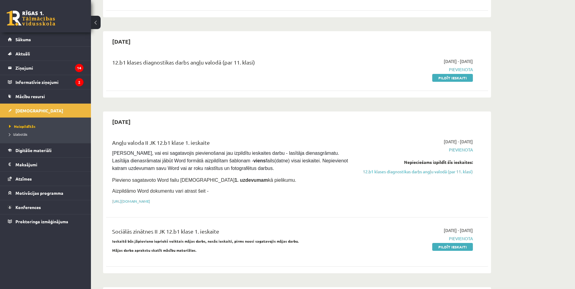
drag, startPoint x: 452, startPoint y: 123, endPoint x: 476, endPoint y: 118, distance: 24.4
click at [476, 118] on div "2025-09-30 Angļu valoda II JK 12.b1 klase 1. ieskaite Pārliecinies, vai esi sag…" at bounding box center [297, 193] width 388 height 162
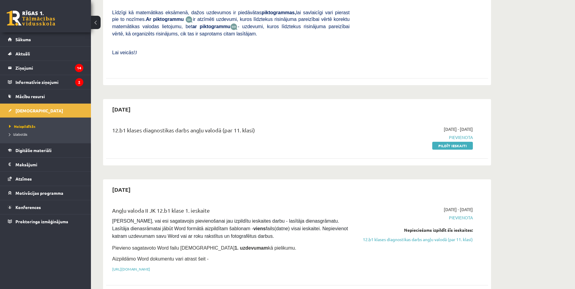
scroll to position [273, 0]
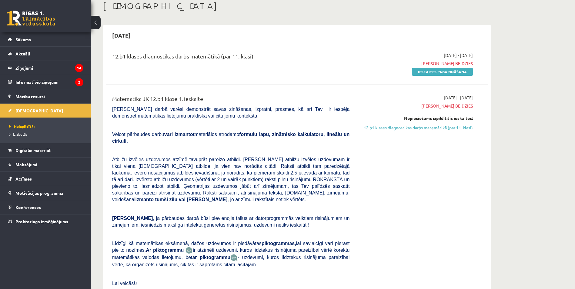
scroll to position [0, 0]
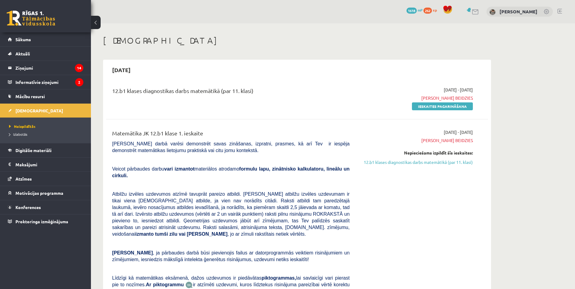
drag, startPoint x: 339, startPoint y: 91, endPoint x: 439, endPoint y: 94, distance: 100.4
click at [438, 95] on div "12.b1 klases diagnostikas darbs matemātikā (par 11. klasi) 2025-09-01 - 2025-09…" at bounding box center [293, 98] width 370 height 23
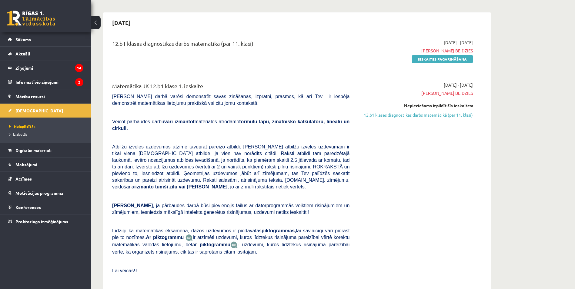
scroll to position [61, 0]
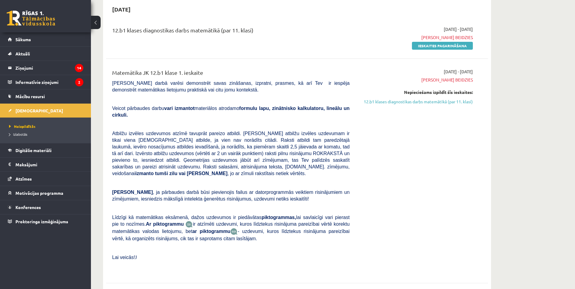
drag, startPoint x: 504, startPoint y: 110, endPoint x: 417, endPoint y: 130, distance: 88.9
click at [489, 170] on div "2025-09-15 12.b1 klases diagnostikas darbs matemātikā (par 11. klasi) 2025-09-0…" at bounding box center [297, 144] width 388 height 291
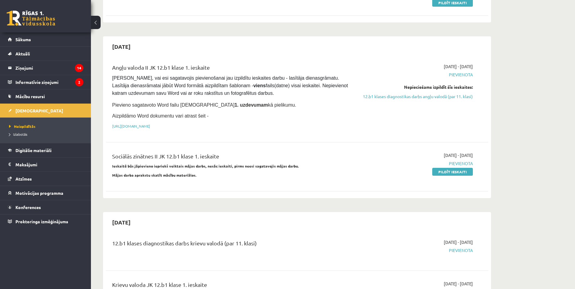
scroll to position [333, 0]
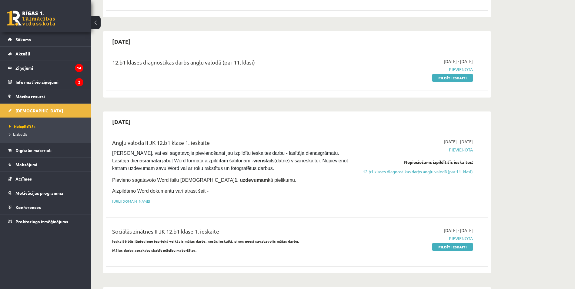
click at [350, 75] on div "12.b1 klases diagnostikas darbs angļu valodā (par 11. klasi) 2025-09-18 - 2025-…" at bounding box center [297, 73] width 382 height 42
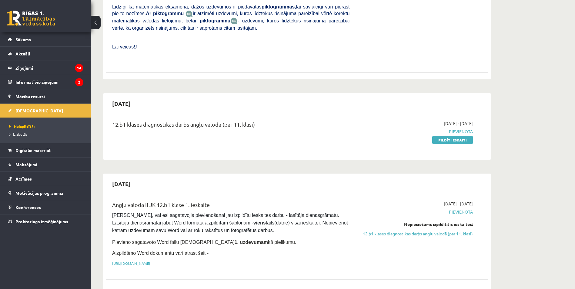
scroll to position [242, 0]
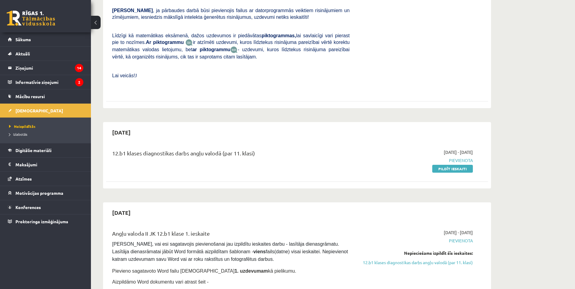
drag, startPoint x: 152, startPoint y: 142, endPoint x: 265, endPoint y: 144, distance: 113.4
click at [262, 149] on div "12.b1 klases diagnostikas darbs angļu valodā (par 11. klasi)" at bounding box center [230, 154] width 237 height 11
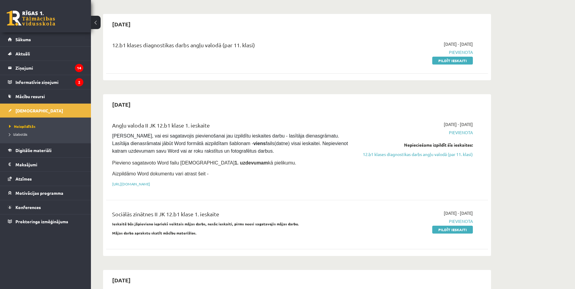
scroll to position [485, 0]
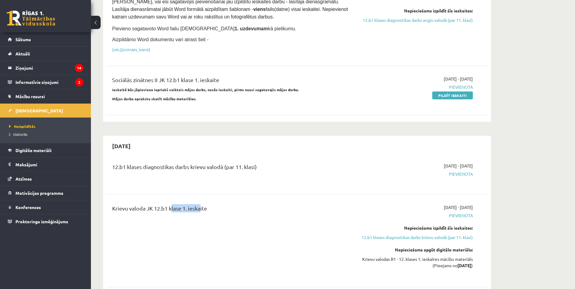
drag, startPoint x: 197, startPoint y: 194, endPoint x: 209, endPoint y: 193, distance: 11.8
click at [207, 204] on div "Krievu valoda JK 12.b1 klase 1. ieskaite" at bounding box center [230, 209] width 237 height 11
drag, startPoint x: 209, startPoint y: 193, endPoint x: 200, endPoint y: 217, distance: 25.0
click at [199, 216] on div "Krievu valoda JK 12.b1 klase 1. ieskaite" at bounding box center [231, 240] width 246 height 73
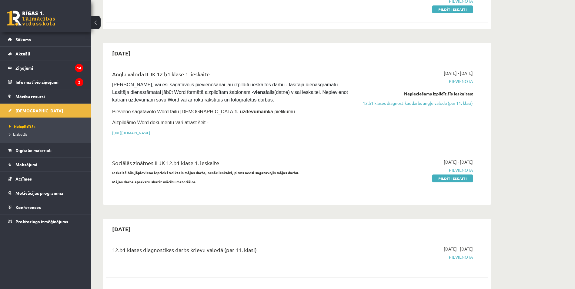
scroll to position [364, 0]
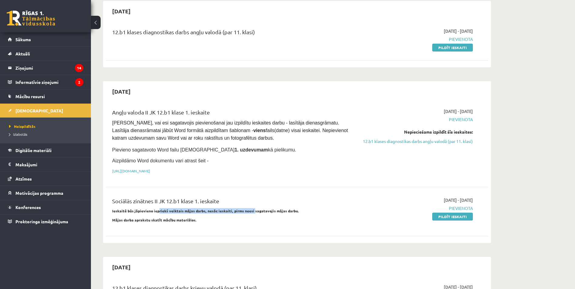
drag, startPoint x: 235, startPoint y: 196, endPoint x: 149, endPoint y: 194, distance: 86.4
click at [150, 209] on strong "Ieskaitē būs jāpievieno iepriekš veiktais mājas darbs, nesāc ieskaiti, pirms ne…" at bounding box center [205, 211] width 187 height 5
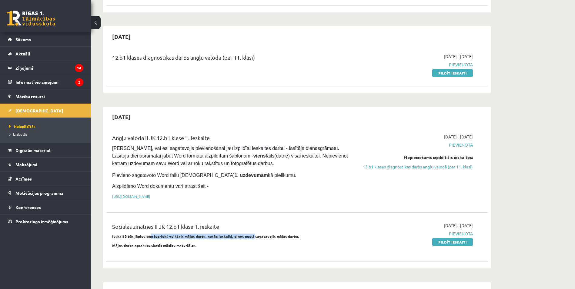
scroll to position [333, 0]
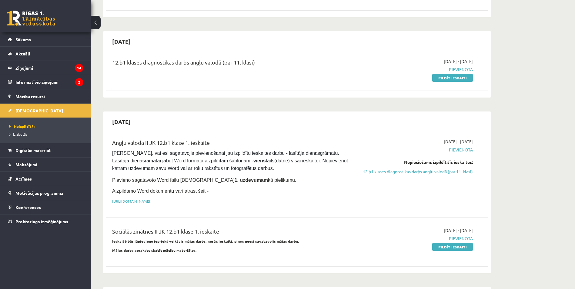
click at [242, 239] on div "Sociālās zinātnes II JK 12.b1 klase 1. ieskaite Ieskaitē būs jāpievieno iepriek…" at bounding box center [231, 241] width 246 height 29
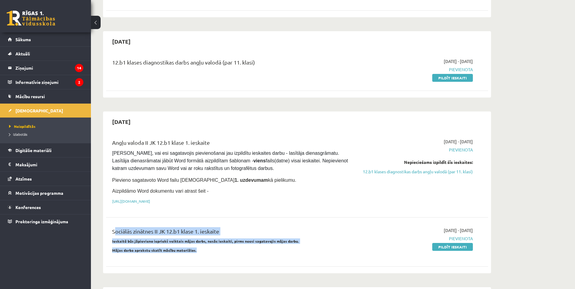
drag, startPoint x: 222, startPoint y: 239, endPoint x: 112, endPoint y: 219, distance: 111.7
click at [112, 227] on div "Sociālās zinātnes II JK 12.b1 klase 1. ieskaite Ieskaitē būs jāpievieno iepriek…" at bounding box center [231, 241] width 246 height 29
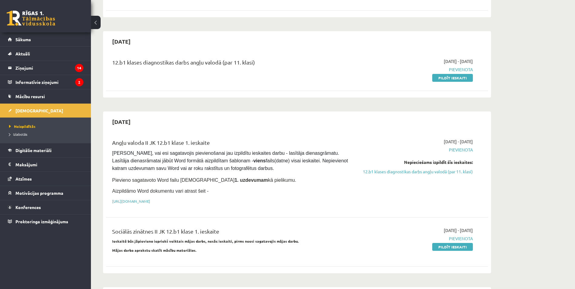
drag, startPoint x: 112, startPoint y: 219, endPoint x: 182, endPoint y: 254, distance: 78.5
click at [182, 254] on div "Angļu valoda II JK 12.b1 klase 1. ieskaite Pārliecinies, vai esi sagatavojis pi…" at bounding box center [297, 201] width 382 height 138
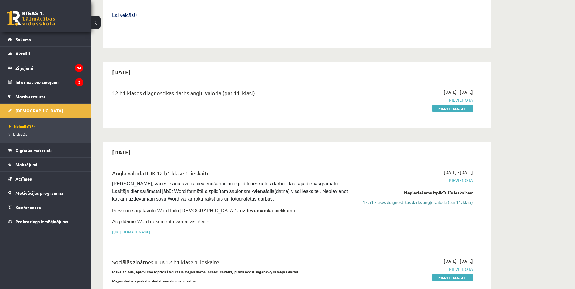
scroll to position [303, 0]
click at [451, 99] on div "12.b1 klases diagnostikas darbs angļu valodā (par 11. klasi) 2025-09-18 - 2025-…" at bounding box center [297, 99] width 382 height 35
click at [452, 104] on link "Pildīt ieskaiti" at bounding box center [452, 108] width 41 height 8
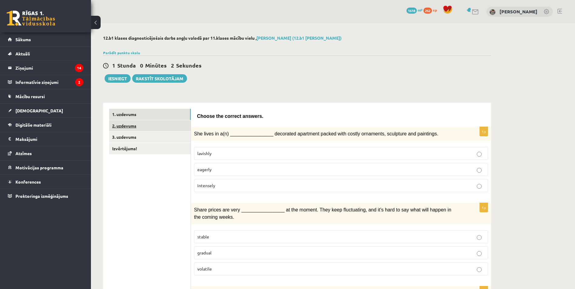
click at [163, 122] on link "2. uzdevums" at bounding box center [150, 125] width 82 height 11
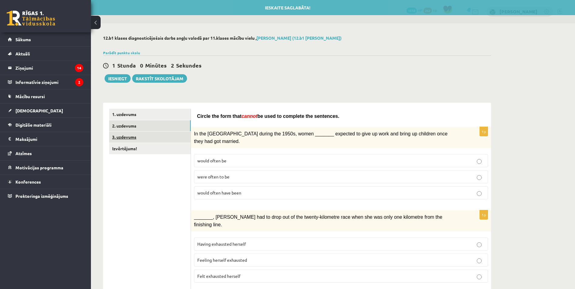
click at [161, 139] on link "3. uzdevums" at bounding box center [150, 137] width 82 height 11
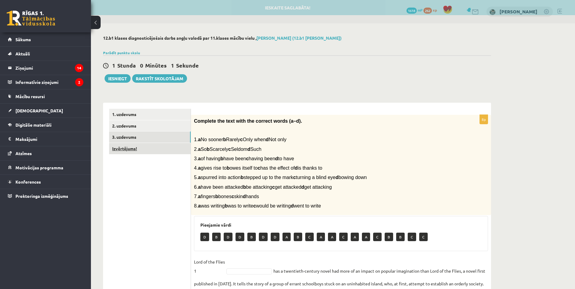
click at [157, 146] on link "Izvērtējums!" at bounding box center [150, 148] width 82 height 11
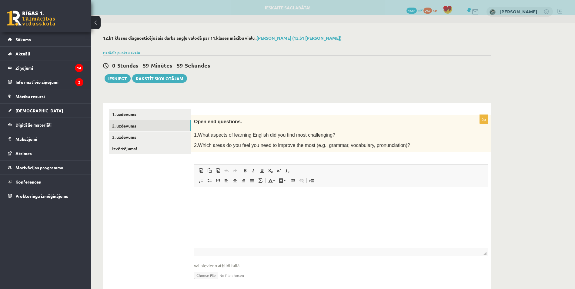
click at [176, 121] on link "2. uzdevums" at bounding box center [150, 125] width 82 height 11
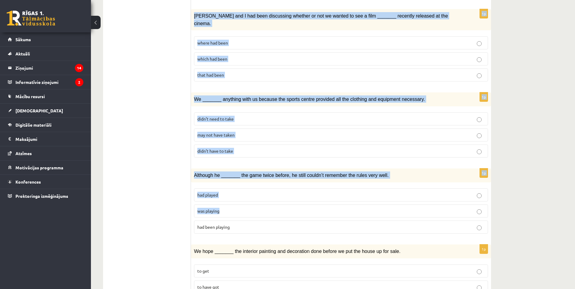
scroll to position [607, 0]
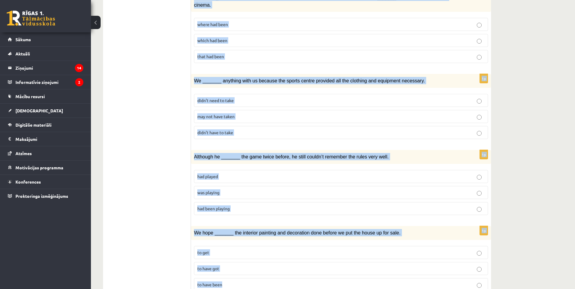
drag, startPoint x: 198, startPoint y: 116, endPoint x: 438, endPoint y: 261, distance: 280.8
copy form "Loremi dol sita cons adipis el sedd ei temporin utl etdolorem. 9a En adm VEN qu…"
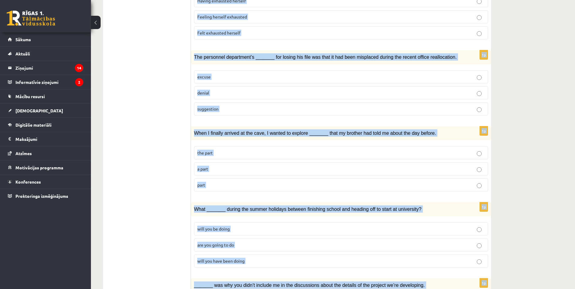
click at [523, 133] on div "**********" at bounding box center [333, 229] width 484 height 898
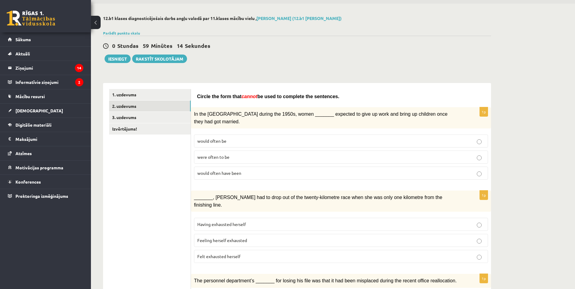
scroll to position [0, 0]
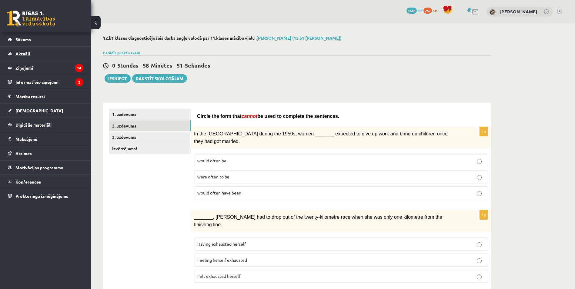
click at [490, 65] on div "0 Stundas 58 Minūtes 51 Sekundes" at bounding box center [297, 66] width 388 height 8
click at [403, 190] on p "would often have been" at bounding box center [340, 193] width 287 height 6
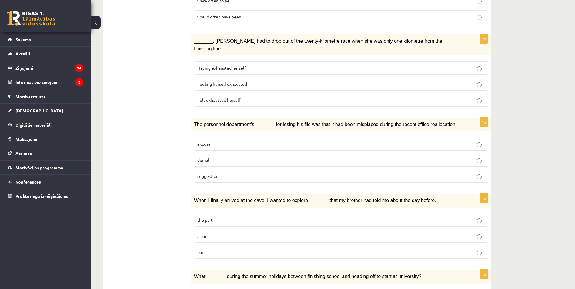
drag, startPoint x: 244, startPoint y: 140, endPoint x: 251, endPoint y: 139, distance: 7.7
click at [244, 154] on label "denial" at bounding box center [341, 160] width 294 height 13
click at [232, 249] on p "part" at bounding box center [340, 252] width 287 height 6
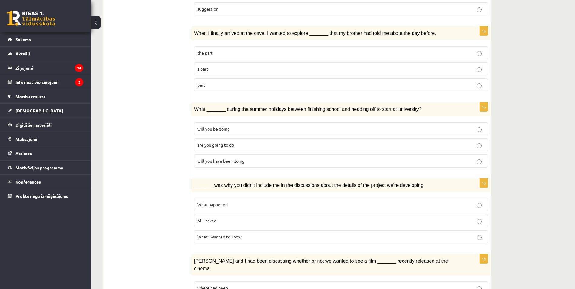
click at [317, 158] on p "will you have been doing" at bounding box center [340, 161] width 287 height 6
click at [274, 202] on p "What happened" at bounding box center [340, 205] width 287 height 6
click at [276, 282] on label "where had been" at bounding box center [341, 288] width 294 height 13
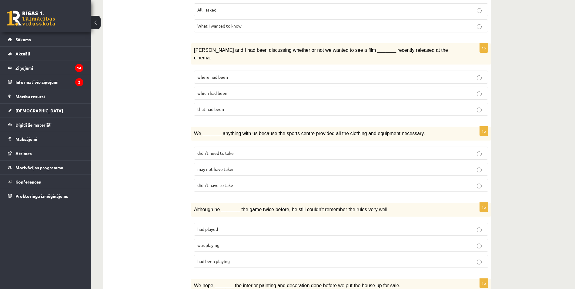
click at [312, 166] on p "may not have taken" at bounding box center [340, 169] width 287 height 6
click at [265, 239] on label "was playing" at bounding box center [341, 245] width 294 height 13
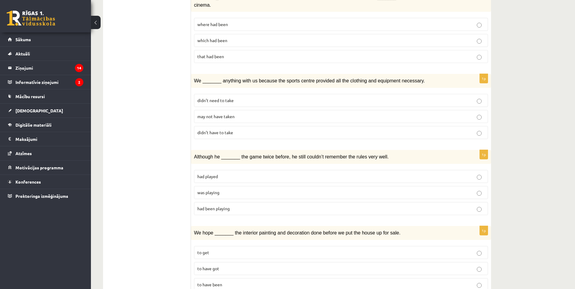
click at [282, 282] on p "to have been" at bounding box center [340, 285] width 287 height 6
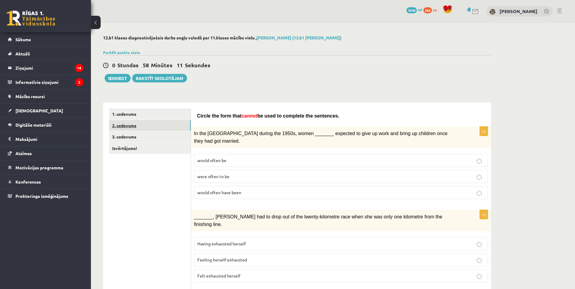
scroll to position [0, 0]
click at [163, 129] on link "2. uzdevums" at bounding box center [150, 125] width 82 height 11
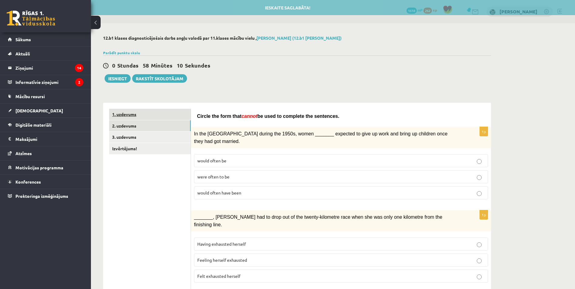
click at [159, 114] on link "1. uzdevums" at bounding box center [150, 114] width 82 height 11
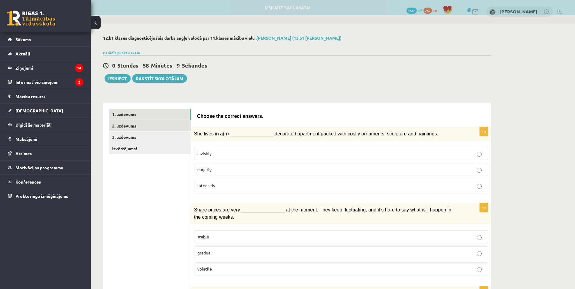
click at [159, 125] on link "2. uzdevums" at bounding box center [150, 125] width 82 height 11
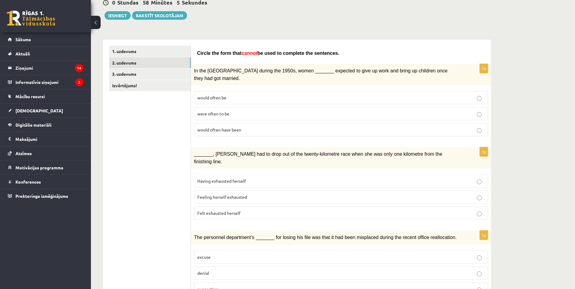
scroll to position [61, 0]
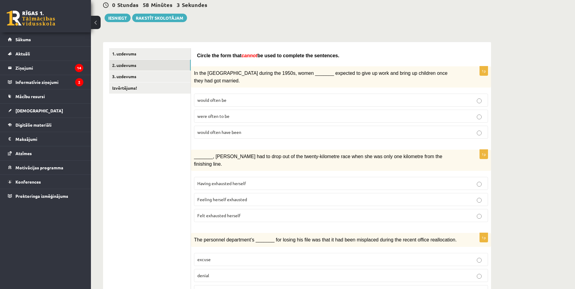
drag, startPoint x: 286, startPoint y: 199, endPoint x: 291, endPoint y: 197, distance: 5.9
click at [286, 212] on p "Felt exhausted herself" at bounding box center [340, 215] width 287 height 6
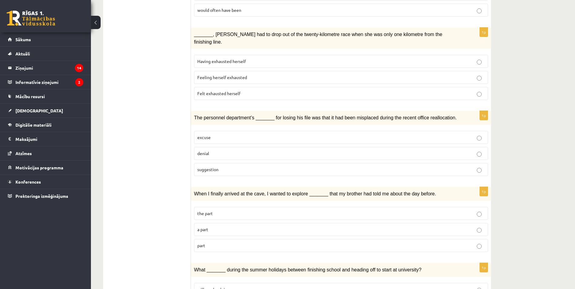
scroll to position [31, 0]
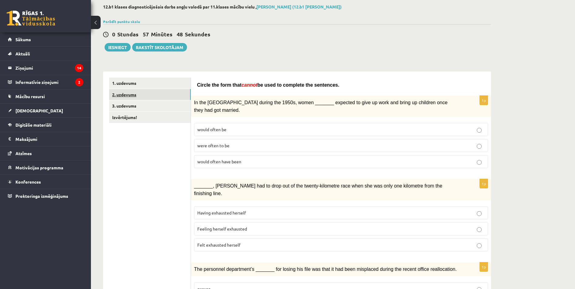
click at [148, 98] on link "2. uzdevums" at bounding box center [150, 94] width 82 height 11
click at [150, 84] on link "1. uzdevums" at bounding box center [150, 83] width 82 height 11
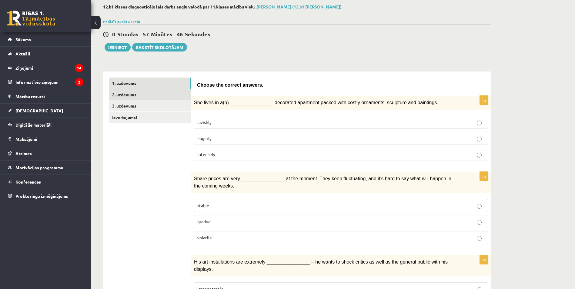
click at [148, 93] on link "2. uzdevums" at bounding box center [150, 94] width 82 height 11
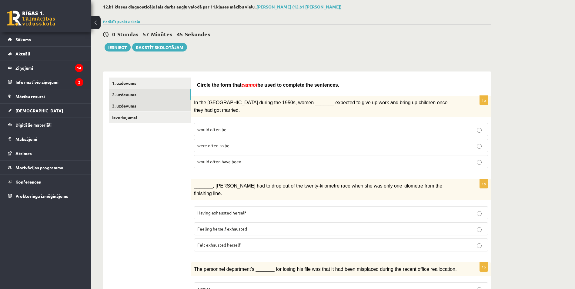
click at [147, 105] on link "3. uzdevums" at bounding box center [150, 105] width 82 height 11
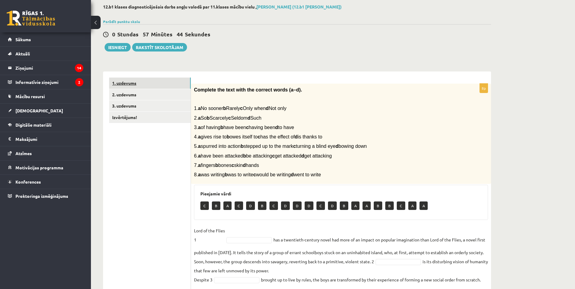
click at [149, 82] on link "1. uzdevums" at bounding box center [150, 83] width 82 height 11
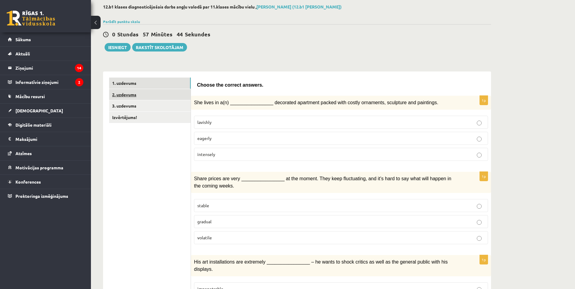
click at [146, 95] on link "2. uzdevums" at bounding box center [150, 94] width 82 height 11
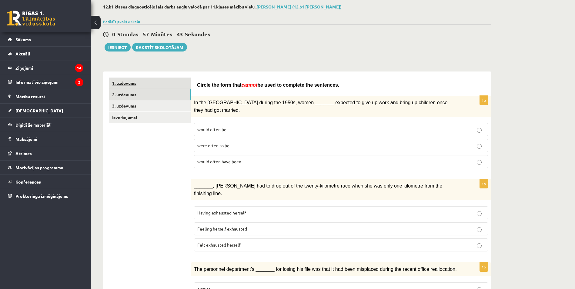
click at [150, 83] on link "1. uzdevums" at bounding box center [150, 83] width 82 height 11
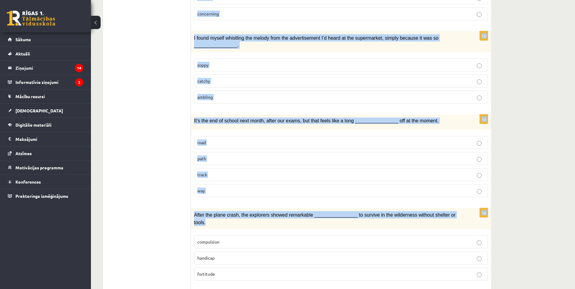
scroll to position [819, 0]
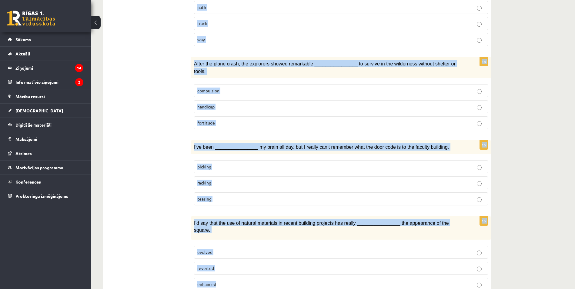
drag, startPoint x: 192, startPoint y: 84, endPoint x: 512, endPoint y: 255, distance: 362.2
copy form "Choose the correct answers. 1p She lives in a(n) ________________ decorated apa…"
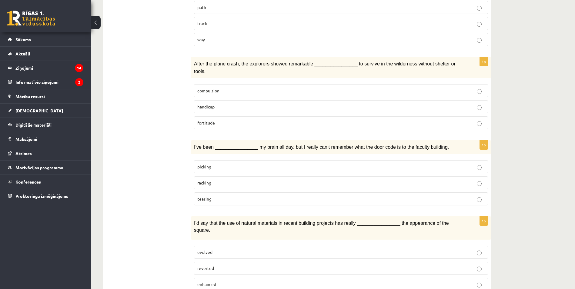
click at [254, 278] on label "enhanced" at bounding box center [341, 284] width 294 height 13
click at [433, 180] on p "racking" at bounding box center [340, 183] width 287 height 6
click at [255, 120] on p "fortitude" at bounding box center [340, 123] width 287 height 6
click at [256, 36] on p "way" at bounding box center [340, 39] width 287 height 6
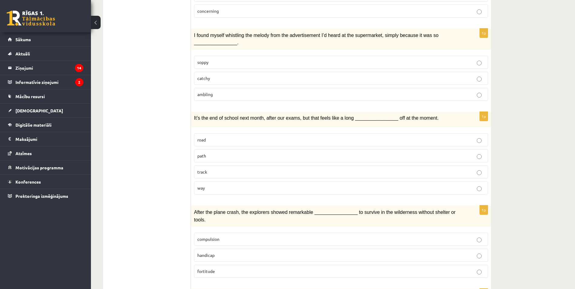
scroll to position [667, 0]
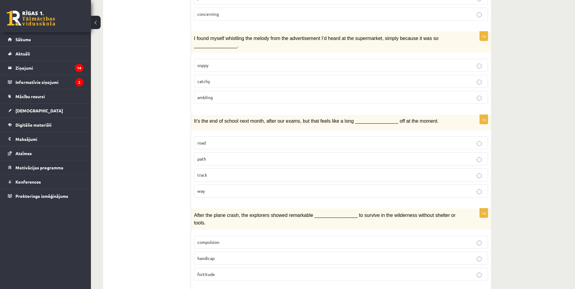
click at [281, 78] on p "catchy" at bounding box center [340, 81] width 287 height 6
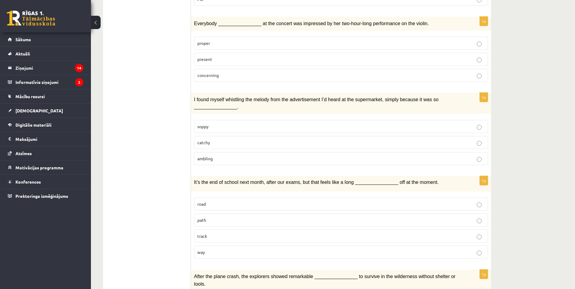
scroll to position [576, 0]
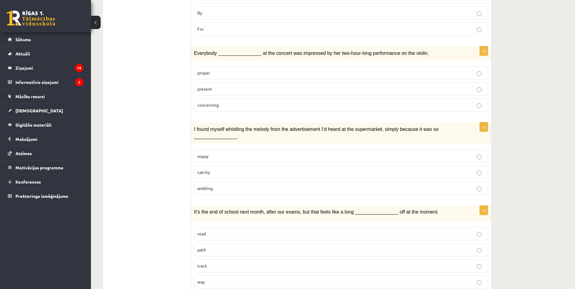
click at [268, 82] on label "present" at bounding box center [341, 88] width 294 height 13
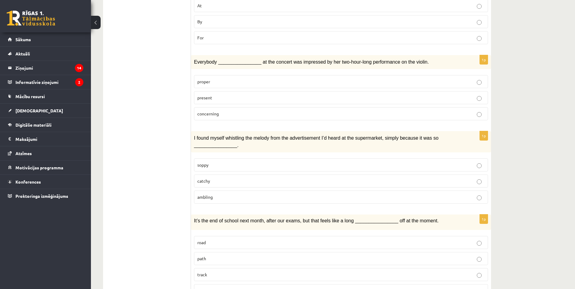
scroll to position [546, 0]
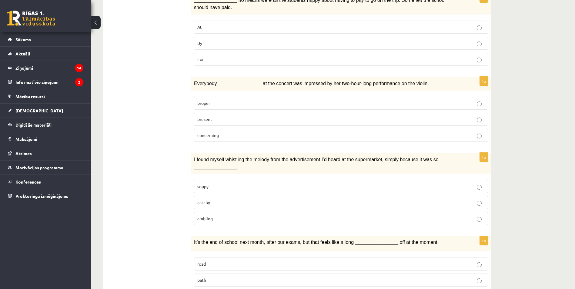
click at [222, 40] on p "By" at bounding box center [340, 43] width 287 height 6
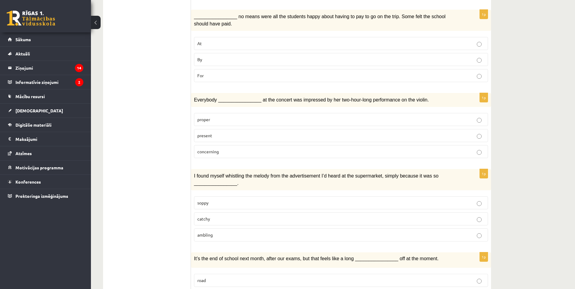
scroll to position [455, 0]
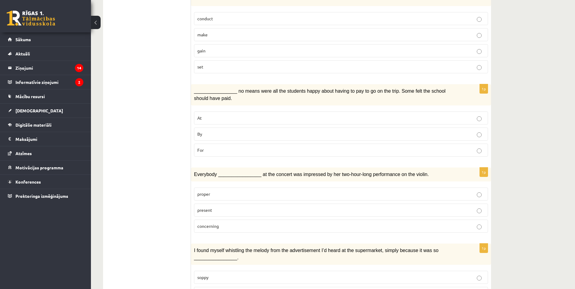
drag, startPoint x: 283, startPoint y: 42, endPoint x: 373, endPoint y: 51, distance: 90.5
click at [284, 48] on p "gain" at bounding box center [340, 51] width 287 height 6
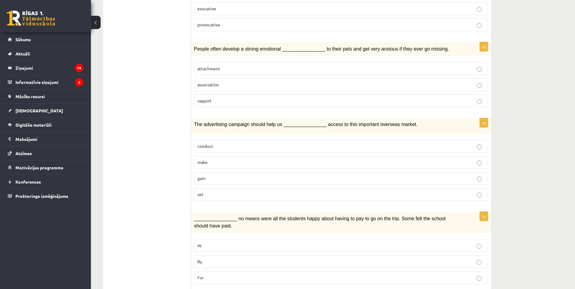
scroll to position [304, 0]
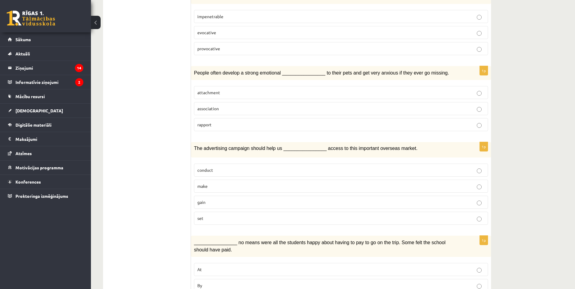
click at [294, 89] on p "attachment" at bounding box center [340, 92] width 287 height 6
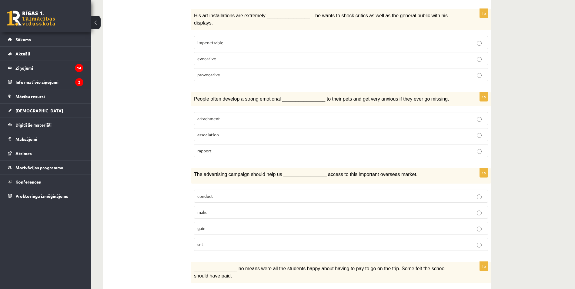
scroll to position [273, 0]
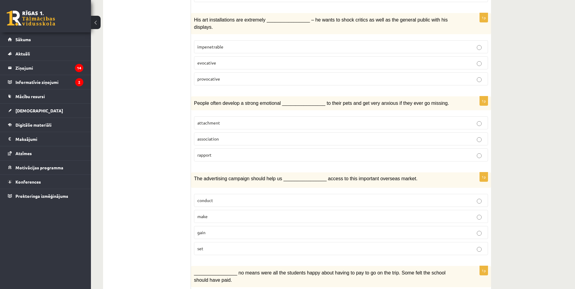
click at [269, 76] on p "provocative" at bounding box center [340, 79] width 287 height 6
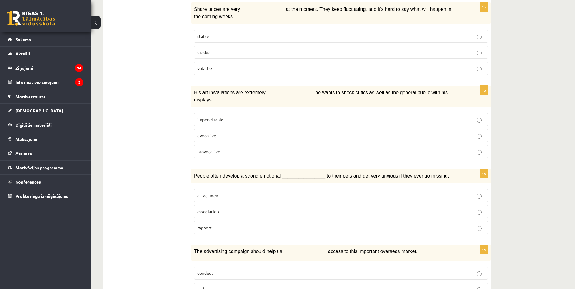
scroll to position [152, 0]
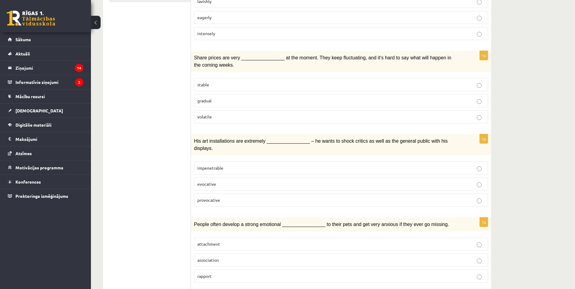
click at [297, 114] on p "volatile" at bounding box center [340, 117] width 287 height 6
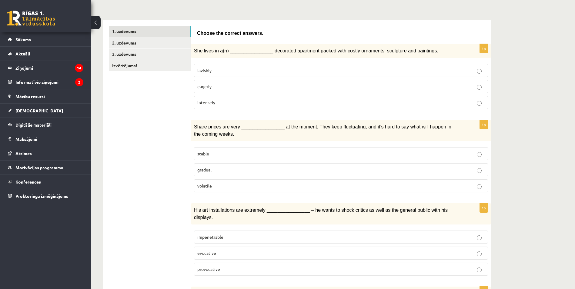
scroll to position [61, 0]
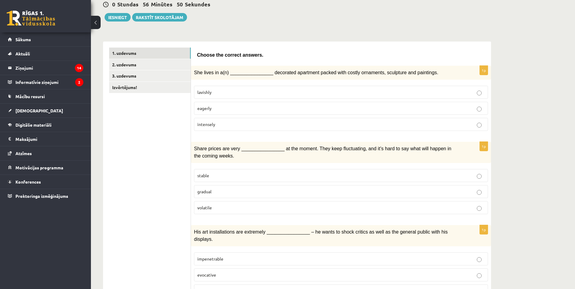
click at [304, 89] on p "lavishly" at bounding box center [340, 92] width 287 height 6
click at [150, 68] on link "2. uzdevums" at bounding box center [150, 64] width 82 height 11
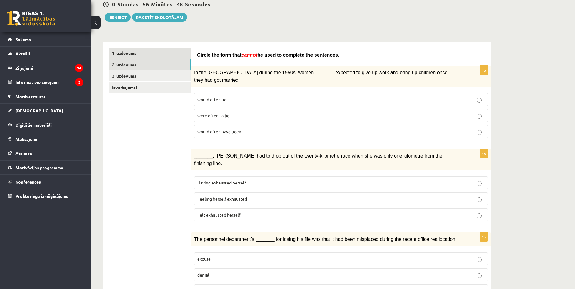
click at [152, 55] on link "1. uzdevums" at bounding box center [150, 53] width 82 height 11
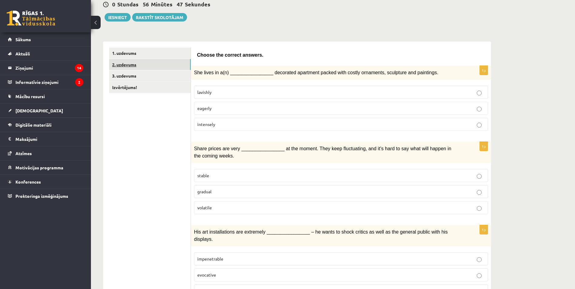
click at [153, 69] on link "2. uzdevums" at bounding box center [150, 64] width 82 height 11
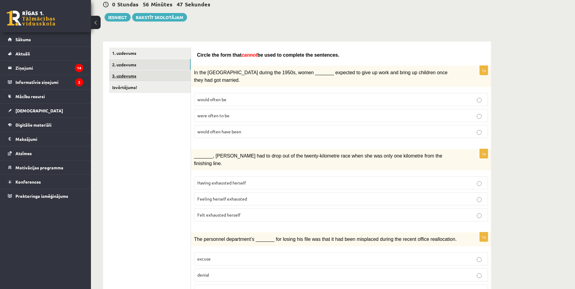
click at [153, 77] on link "3. uzdevums" at bounding box center [150, 75] width 82 height 11
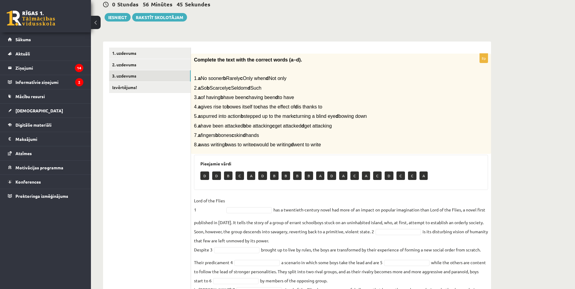
scroll to position [110, 0]
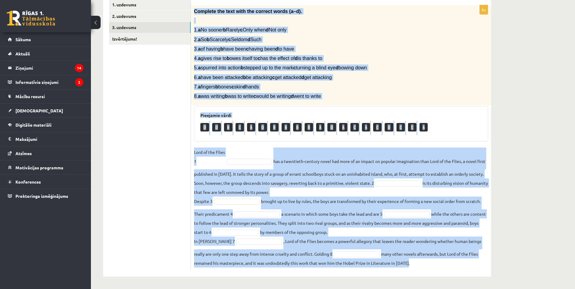
drag, startPoint x: 194, startPoint y: 59, endPoint x: 493, endPoint y: 261, distance: 360.8
click at [493, 261] on div "**********" at bounding box center [297, 101] width 412 height 375
copy div "Complete the text with the correct words (a–d). 1. a No sooner b Rarely c Only …"
click at [453, 72] on div "Complete the text with the correct words (a–d). 1. a No sooner b Rarely c Only …" at bounding box center [341, 55] width 300 height 101
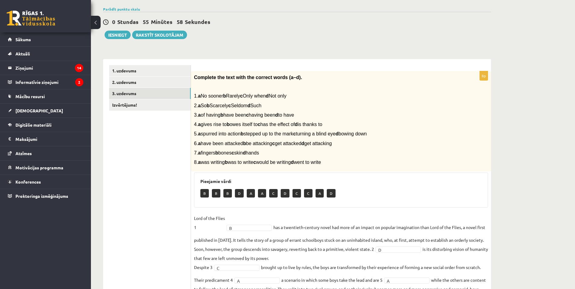
scroll to position [19, 0]
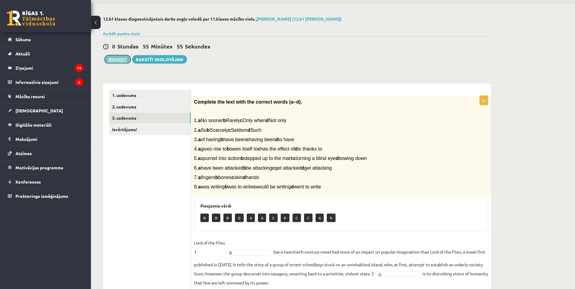
click at [125, 61] on button "Iesniegt" at bounding box center [118, 59] width 26 height 8
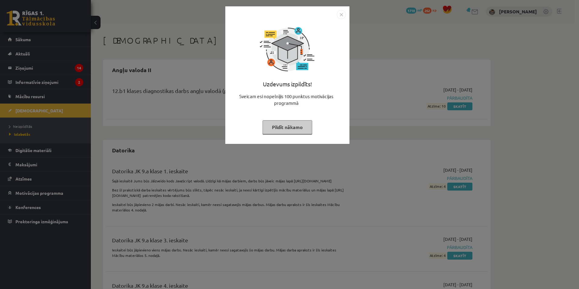
click at [293, 128] on button "Pildīt nākamo" at bounding box center [288, 127] width 50 height 14
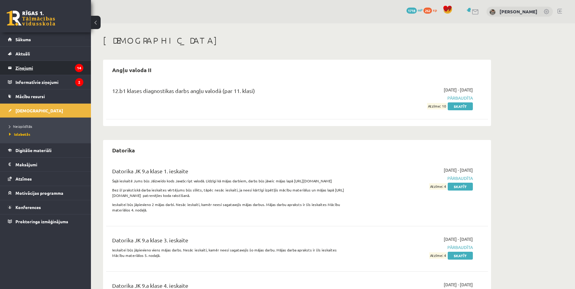
click at [64, 65] on legend "Ziņojumi 14" at bounding box center [49, 68] width 68 height 14
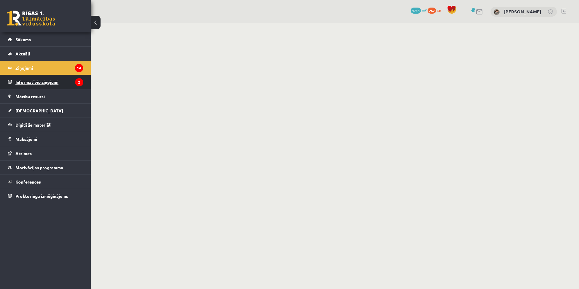
click at [72, 82] on legend "Informatīvie ziņojumi 2" at bounding box center [49, 82] width 68 height 14
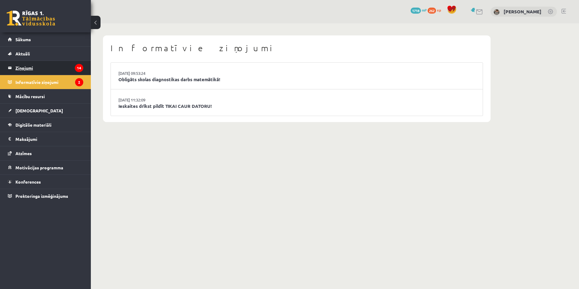
click at [64, 69] on legend "Ziņojumi 14" at bounding box center [49, 68] width 68 height 14
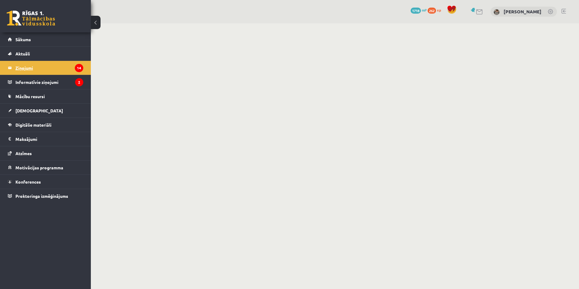
click at [69, 68] on legend "Ziņojumi 14" at bounding box center [49, 68] width 68 height 14
click at [63, 82] on legend "Informatīvie ziņojumi 2" at bounding box center [49, 82] width 68 height 14
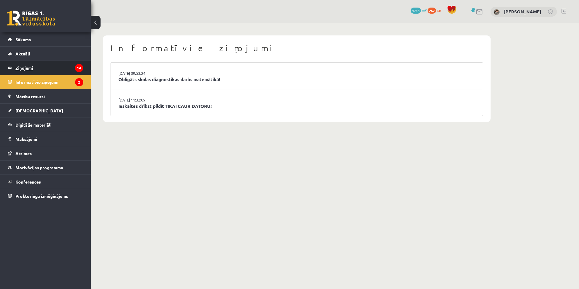
click at [55, 66] on legend "Ziņojumi 14" at bounding box center [49, 68] width 68 height 14
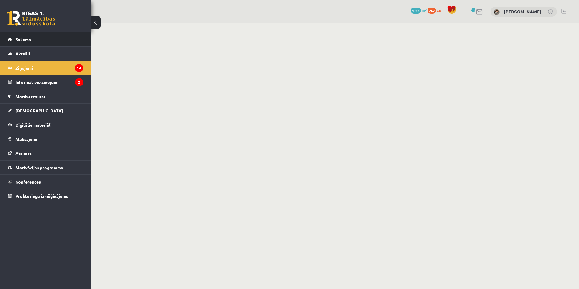
click at [54, 36] on link "Sākums" at bounding box center [45, 39] width 75 height 14
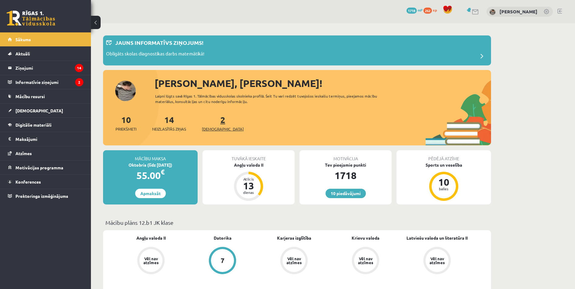
click at [213, 115] on link "2 Ieskaites" at bounding box center [223, 123] width 42 height 18
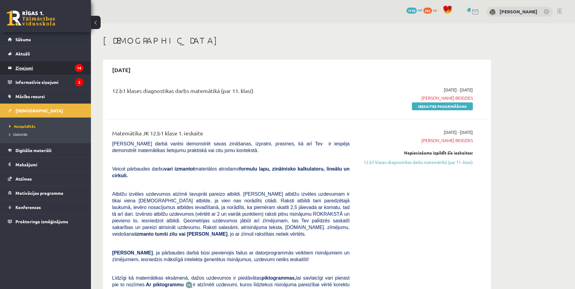
click at [66, 70] on legend "Ziņojumi 14" at bounding box center [49, 68] width 68 height 14
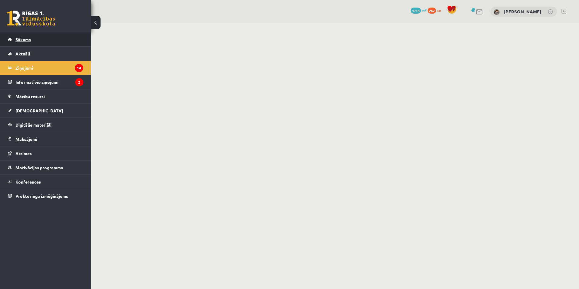
click at [51, 39] on link "Sākums" at bounding box center [45, 39] width 75 height 14
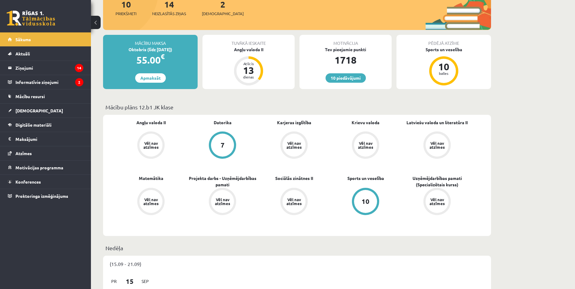
scroll to position [91, 0]
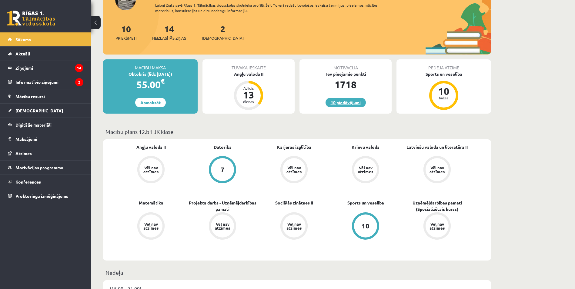
click at [337, 104] on link "10 piedāvājumi" at bounding box center [346, 102] width 40 height 9
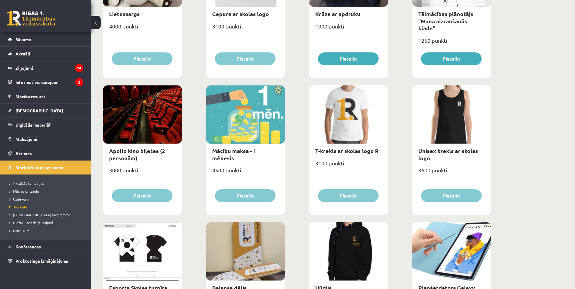
scroll to position [333, 0]
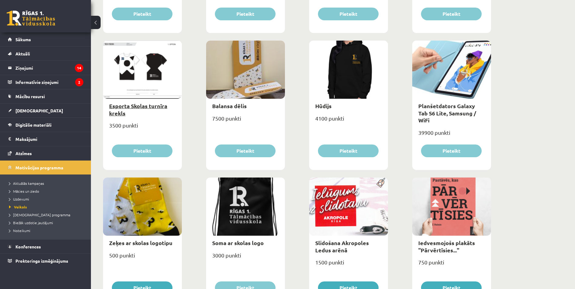
click at [135, 107] on link "Esporta Skolas turnīra krekls" at bounding box center [138, 109] width 58 height 14
type input "*"
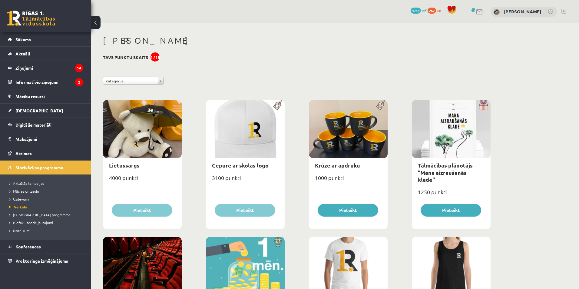
select select "*"
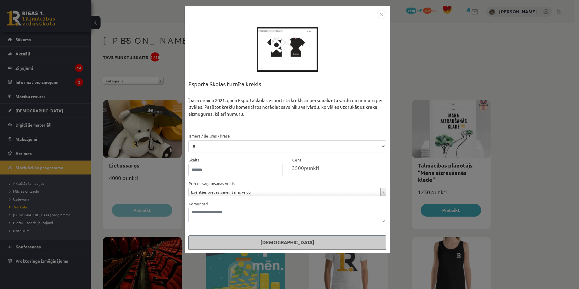
click at [385, 10] on div "**********" at bounding box center [287, 129] width 205 height 247
click at [383, 11] on img "Close" at bounding box center [381, 14] width 9 height 9
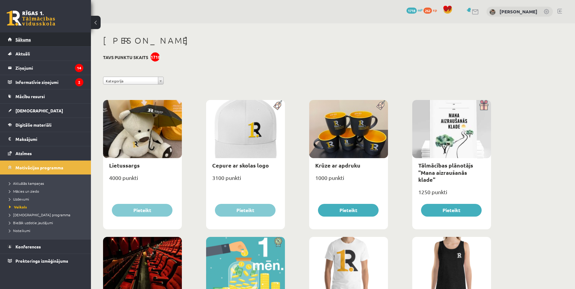
click at [62, 44] on link "Sākums" at bounding box center [45, 39] width 75 height 14
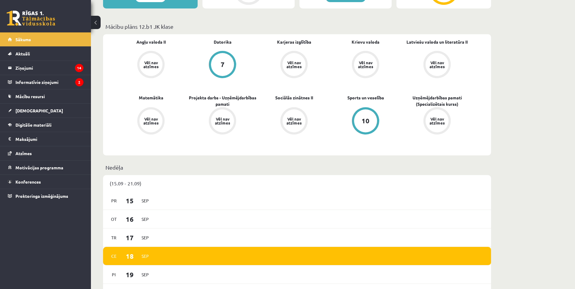
scroll to position [212, 0]
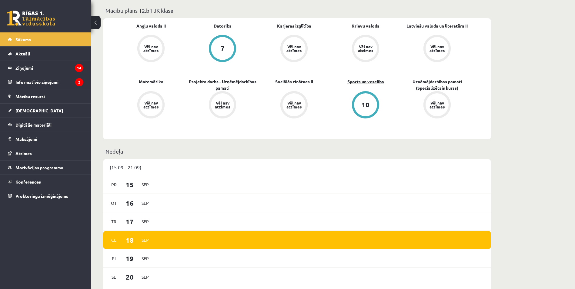
click at [360, 84] on link "Sports un veselība" at bounding box center [365, 81] width 37 height 6
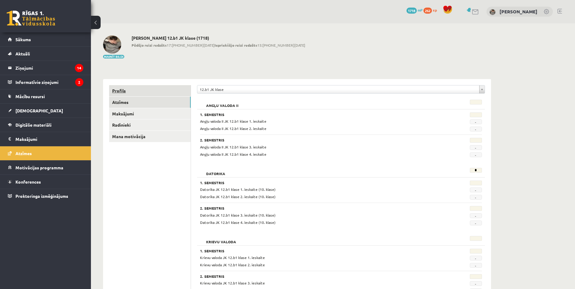
click at [161, 92] on link "Profils" at bounding box center [150, 90] width 82 height 11
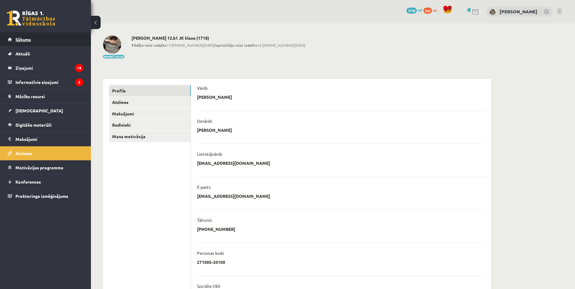
click at [46, 39] on link "Sākums" at bounding box center [45, 39] width 75 height 14
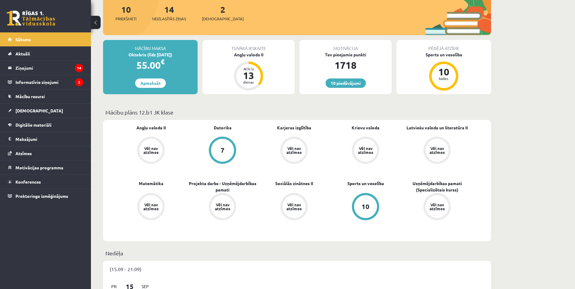
scroll to position [121, 0]
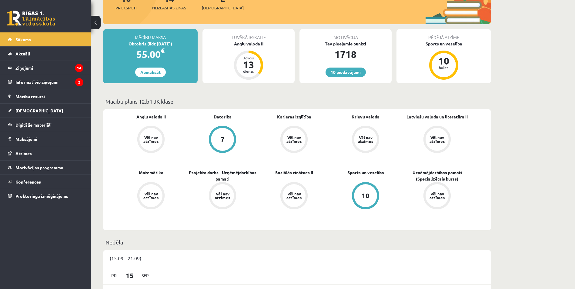
click at [261, 48] on div "Tuvākā ieskaite Angļu valoda II Atlicis 13 dienas" at bounding box center [248, 56] width 92 height 54
click at [256, 44] on div "Angļu valoda II" at bounding box center [248, 44] width 92 height 6
